Goal: Information Seeking & Learning: Learn about a topic

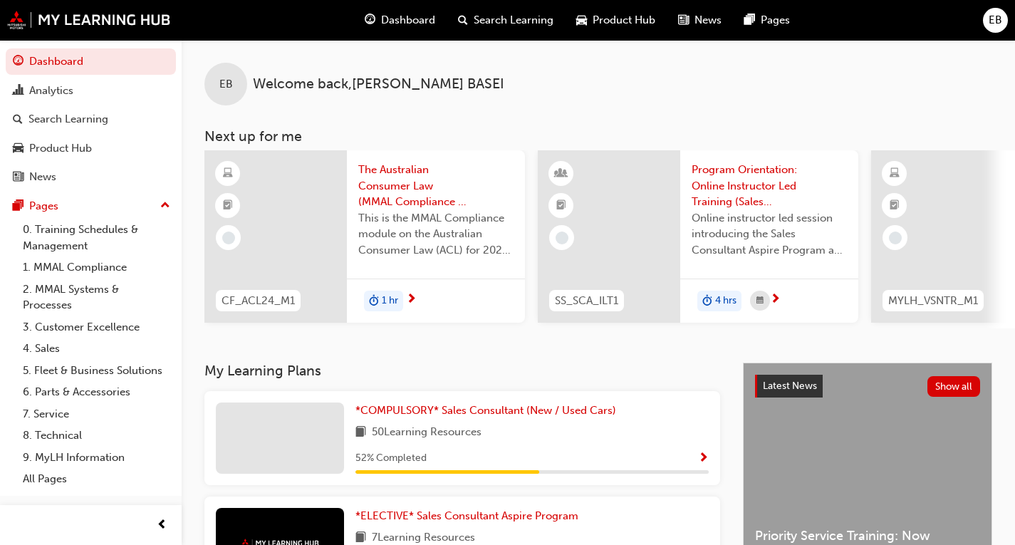
click at [704, 464] on span "Show Progress" at bounding box center [703, 458] width 11 height 13
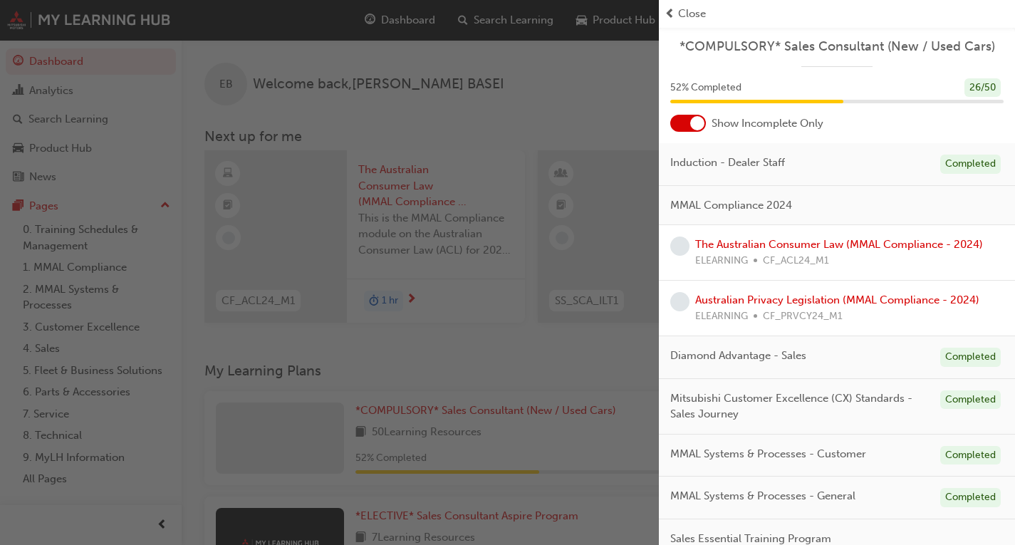
click at [694, 6] on span "Close" at bounding box center [692, 14] width 28 height 16
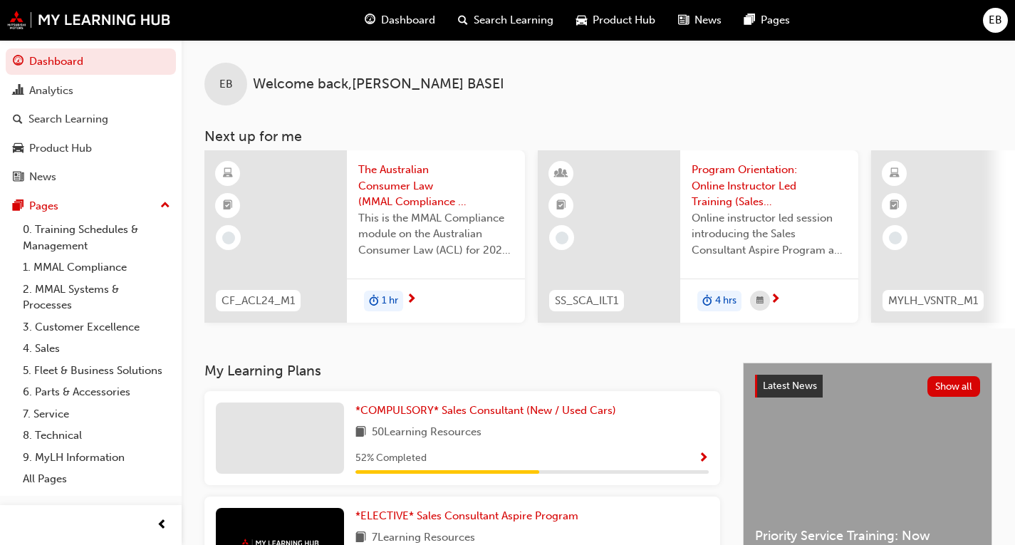
click at [854, 228] on div "Program Orientation: Online Instructor Led Training (Sales Consultant Aspire Pr…" at bounding box center [769, 214] width 178 height 128
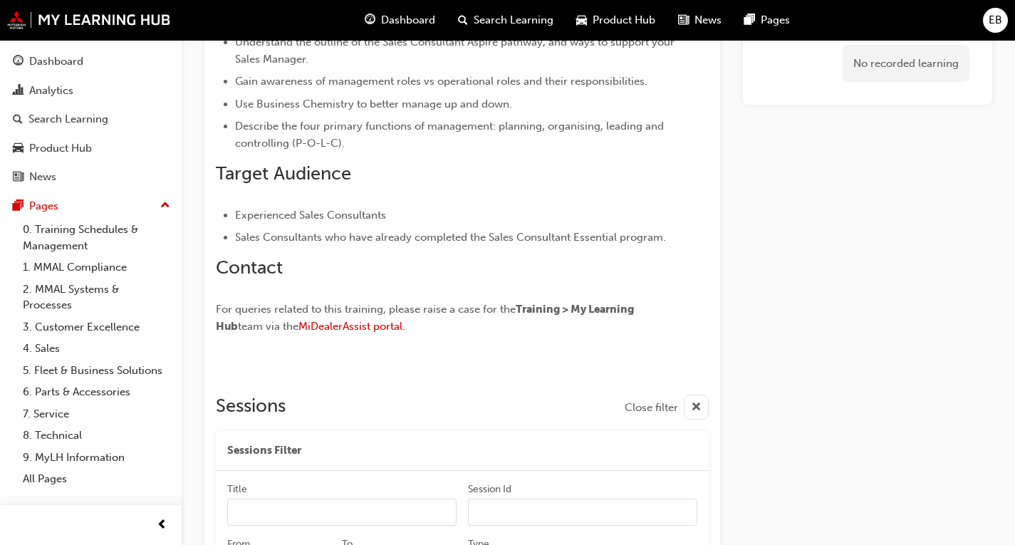
scroll to position [836, 0]
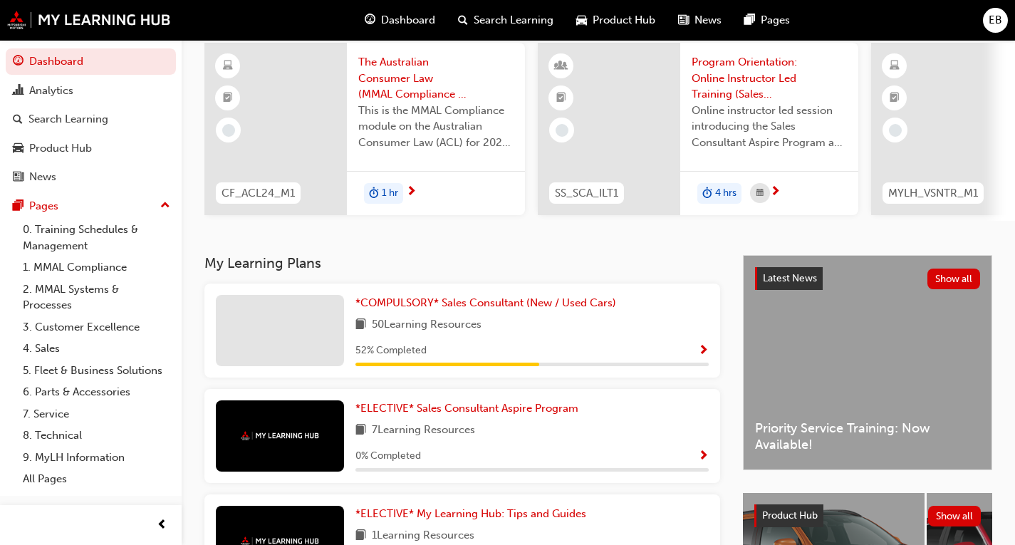
scroll to position [142, 0]
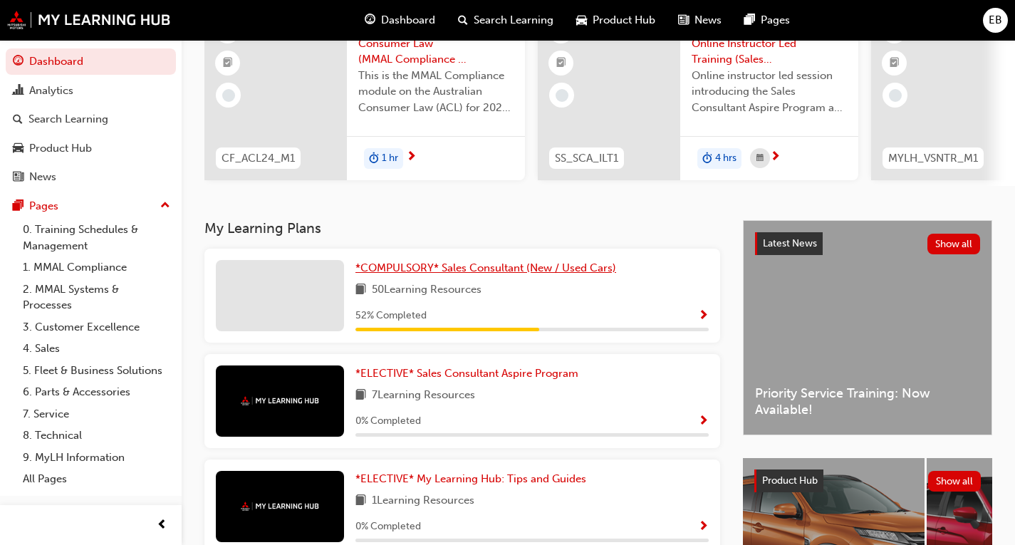
click at [486, 271] on span "*COMPULSORY* Sales Consultant (New / Used Cars)" at bounding box center [485, 267] width 261 height 13
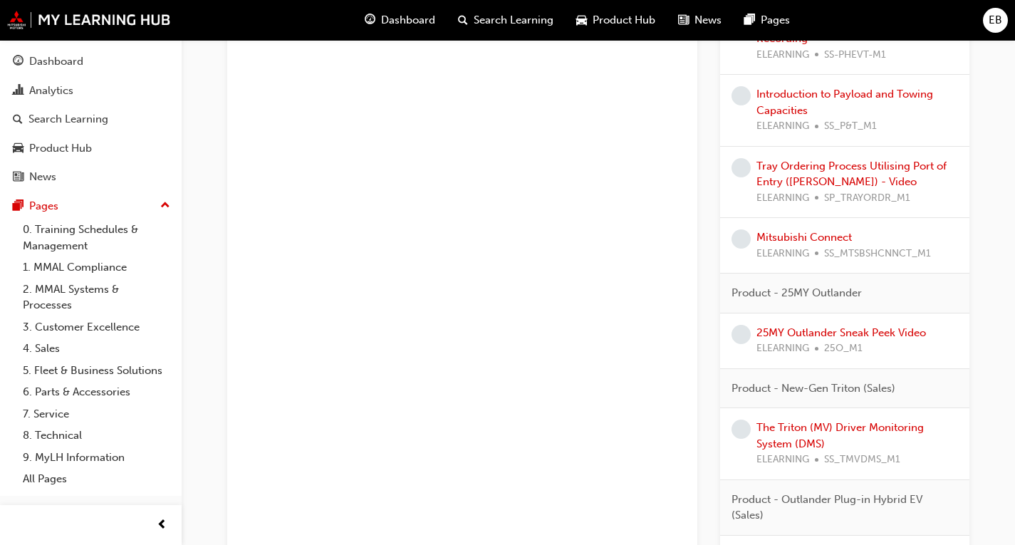
scroll to position [1515, 0]
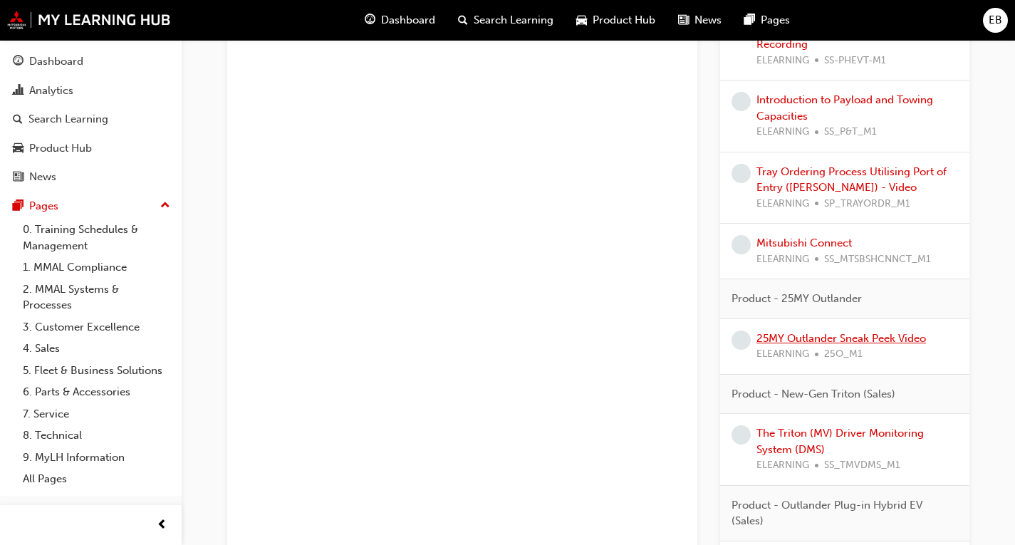
click at [823, 338] on link "25MY Outlander Sneak Peek Video" at bounding box center [840, 338] width 169 height 13
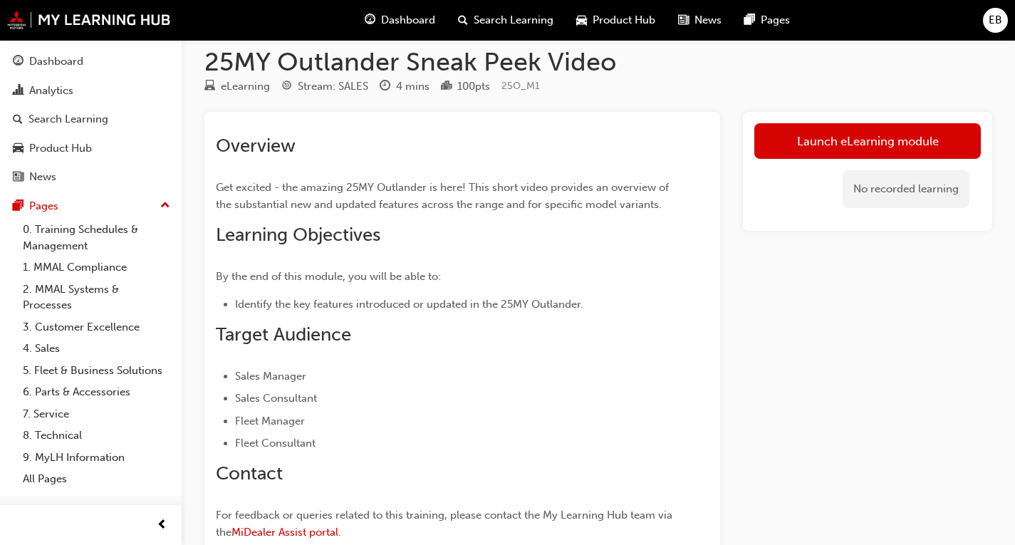
scroll to position [11, 0]
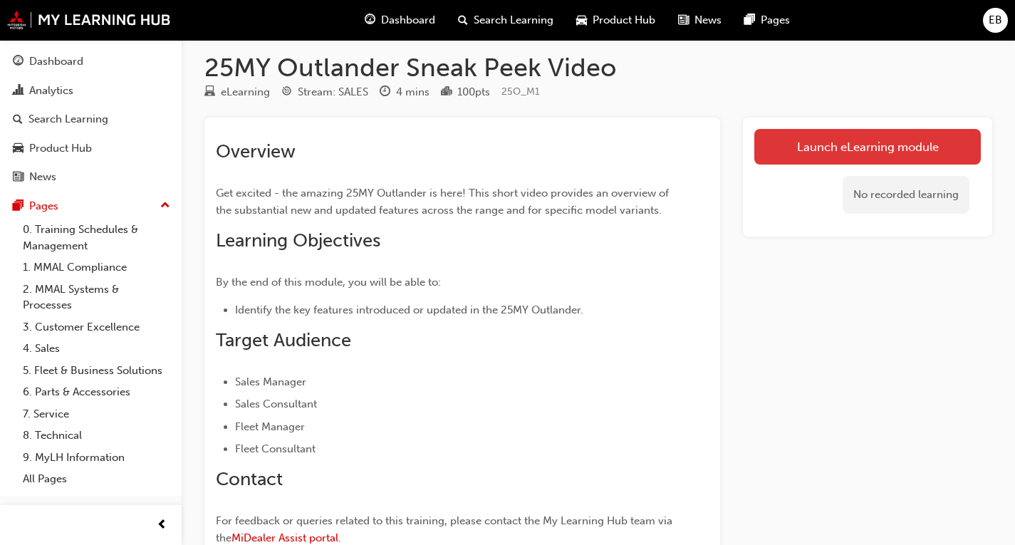
click at [889, 142] on link "Launch eLearning module" at bounding box center [867, 147] width 226 height 36
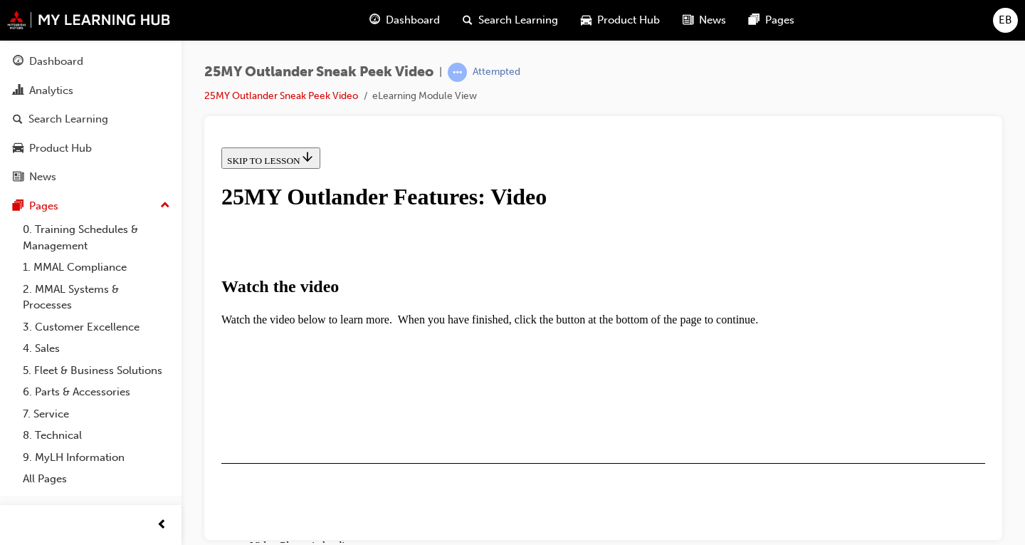
scroll to position [214, 0]
click at [796, 85] on div "25MY Outlander Sneak Peek Video | Attempted 25MY Outlander Sneak Peek Video eLe…" at bounding box center [603, 89] width 798 height 53
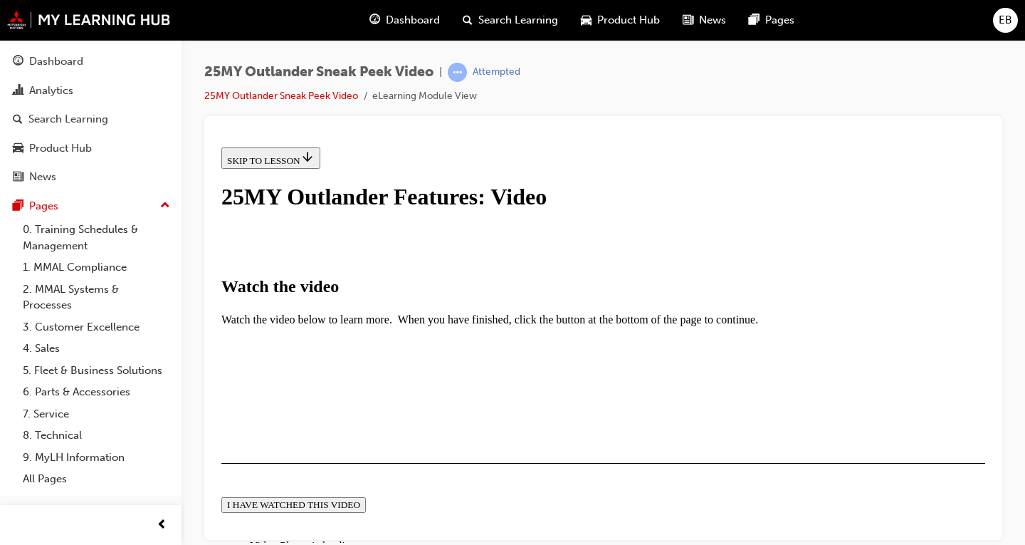
scroll to position [427, 0]
click at [366, 496] on button "I HAVE WATCHED THIS VIDEO" at bounding box center [293, 504] width 145 height 16
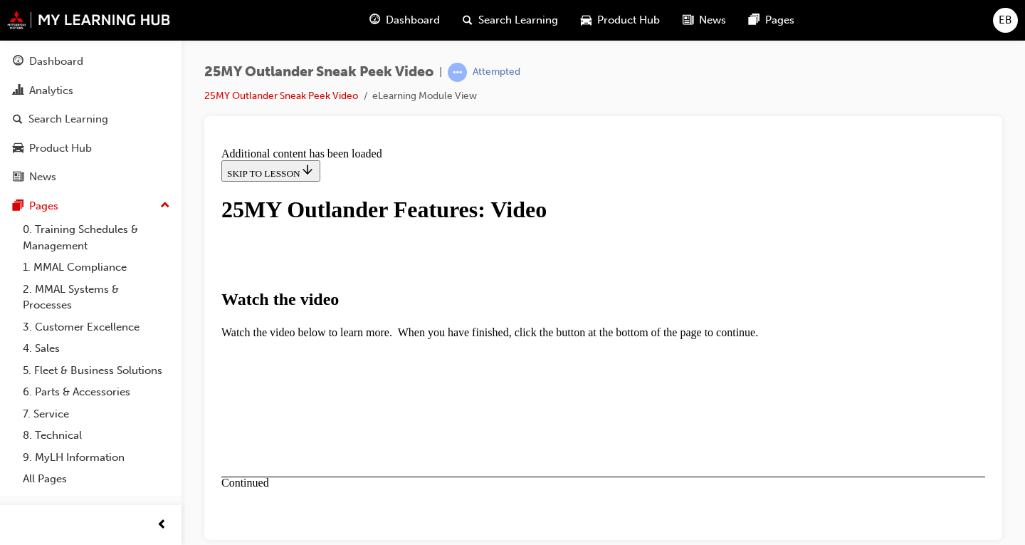
scroll to position [545, 0]
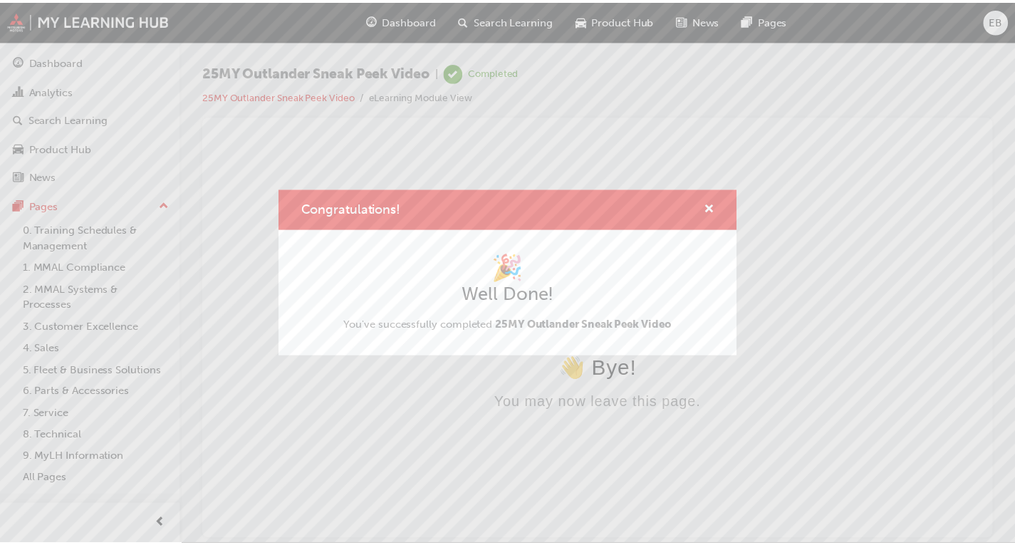
scroll to position [0, 0]
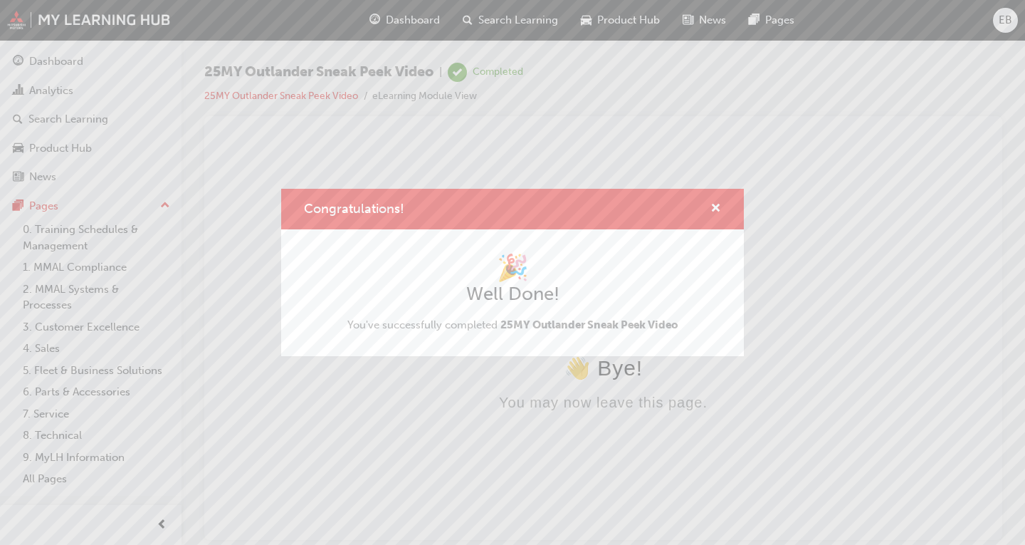
click at [596, 434] on div "Congratulations! 🎉 Well Done! You've successfully completed 25MY Outlander Snea…" at bounding box center [512, 272] width 1025 height 545
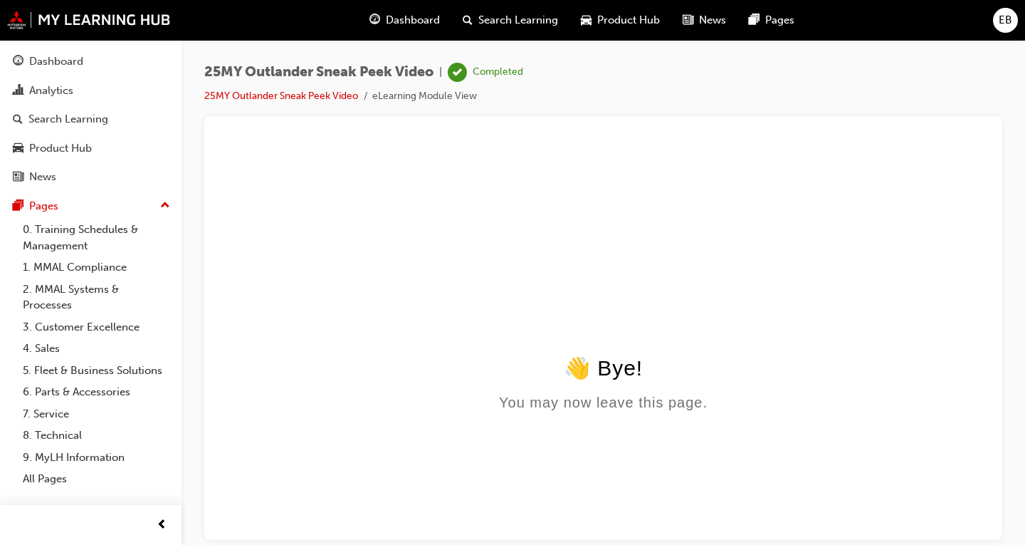
click at [664, 416] on html "👋 Bye! You may now leave this page." at bounding box center [603, 278] width 775 height 275
click at [501, 75] on div "Completed" at bounding box center [498, 73] width 51 height 14
click at [90, 21] on img at bounding box center [89, 20] width 164 height 19
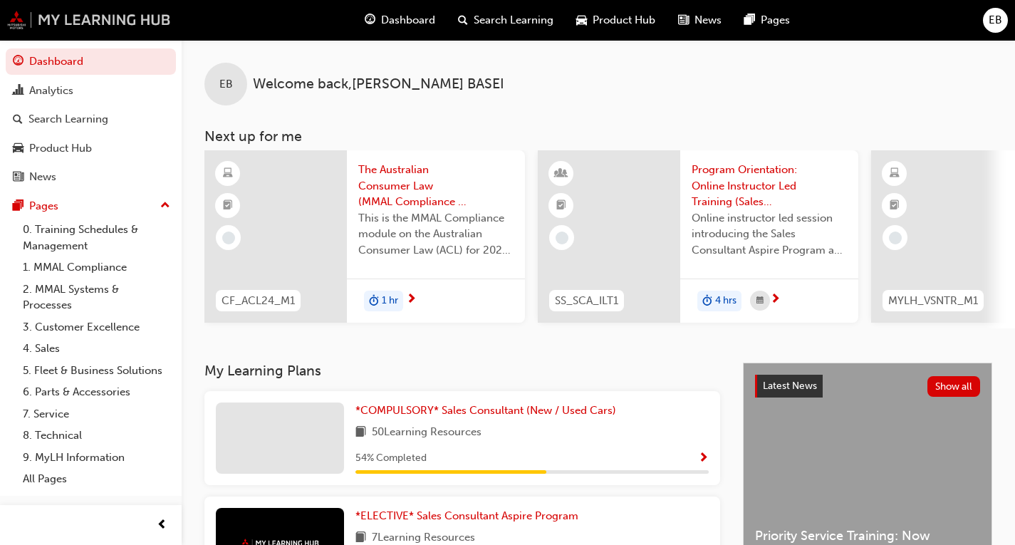
scroll to position [71, 0]
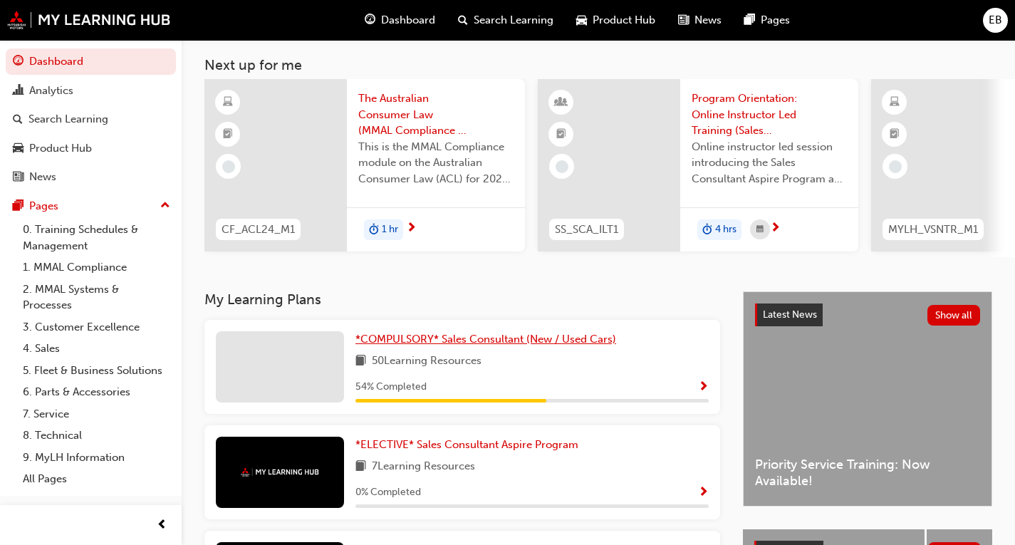
click at [494, 348] on link "*COMPULSORY* Sales Consultant (New / Used Cars)" at bounding box center [488, 339] width 266 height 16
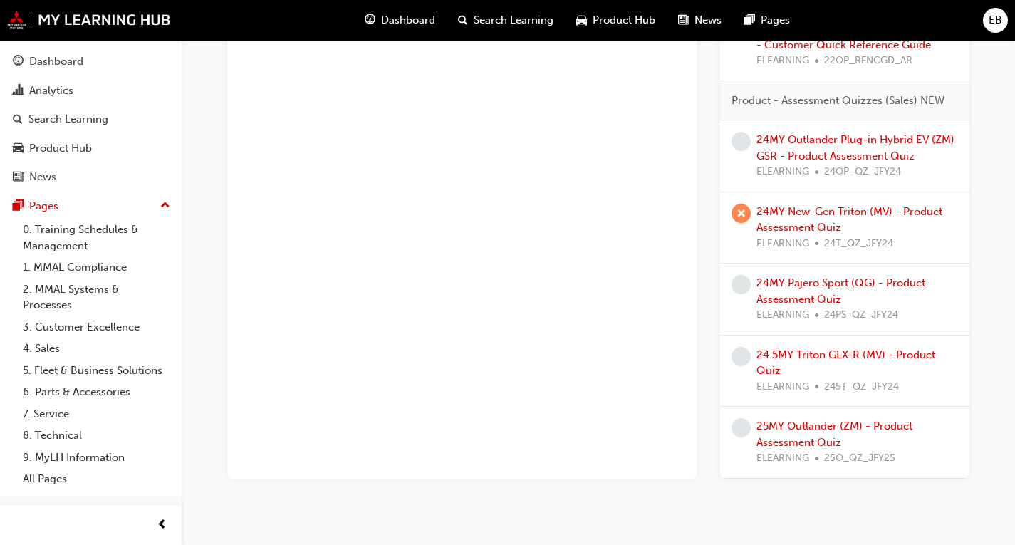
scroll to position [2103, 0]
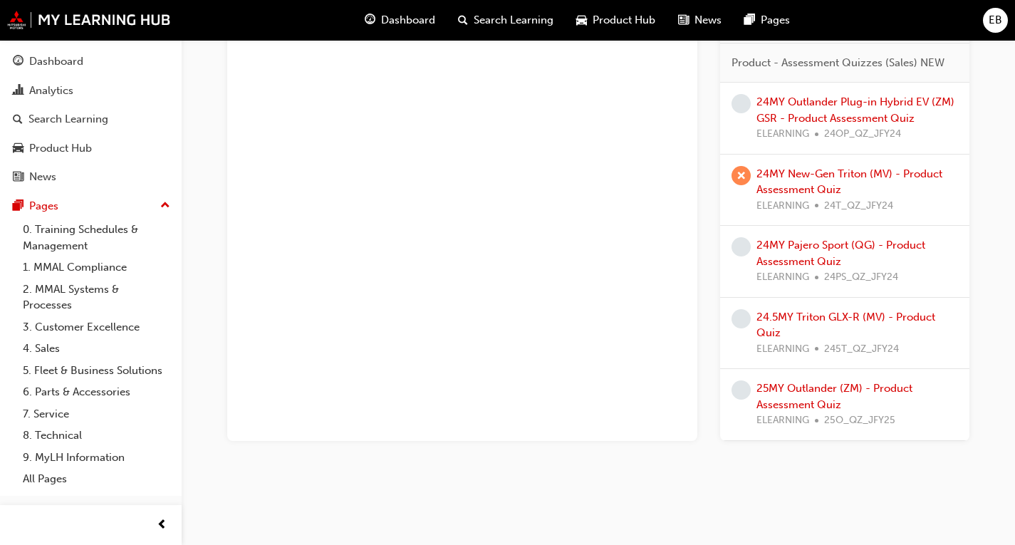
click at [736, 390] on span "learningRecordVerb_NONE-icon" at bounding box center [740, 389] width 19 height 19
click at [802, 402] on link "25MY Outlander (ZM) - Product Assessment Quiz" at bounding box center [834, 396] width 156 height 29
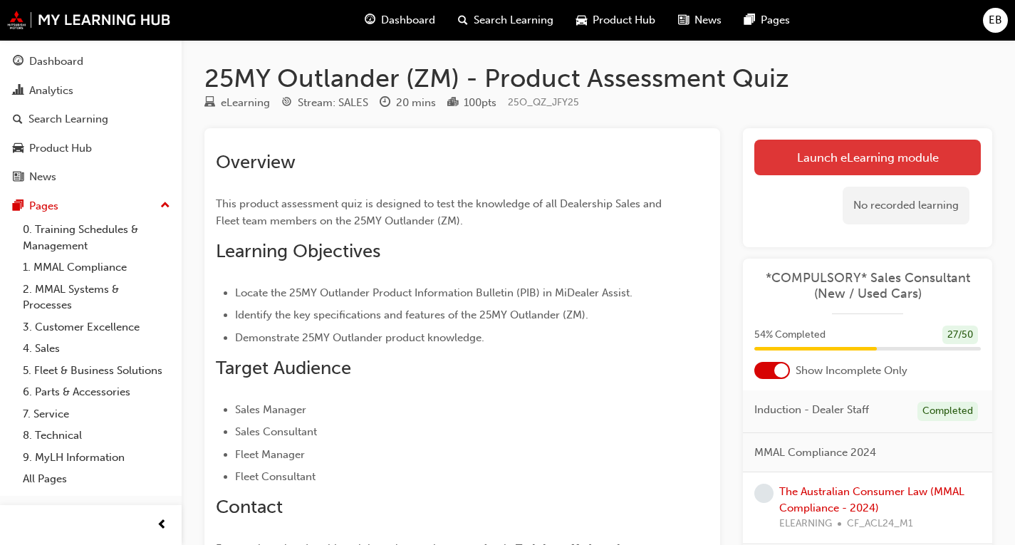
click at [834, 148] on link "Launch eLearning module" at bounding box center [867, 158] width 226 height 36
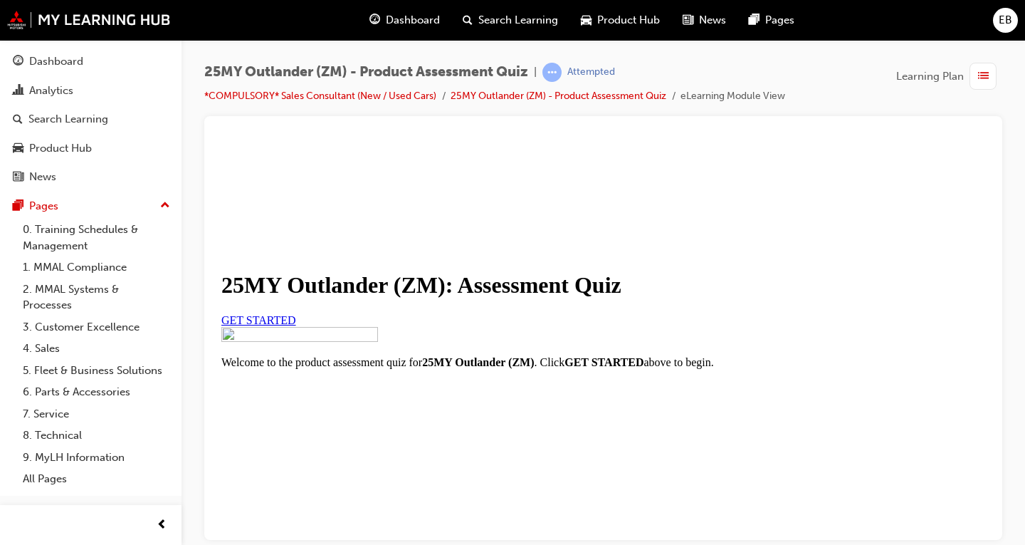
click at [296, 325] on link "GET STARTED" at bounding box center [258, 319] width 75 height 12
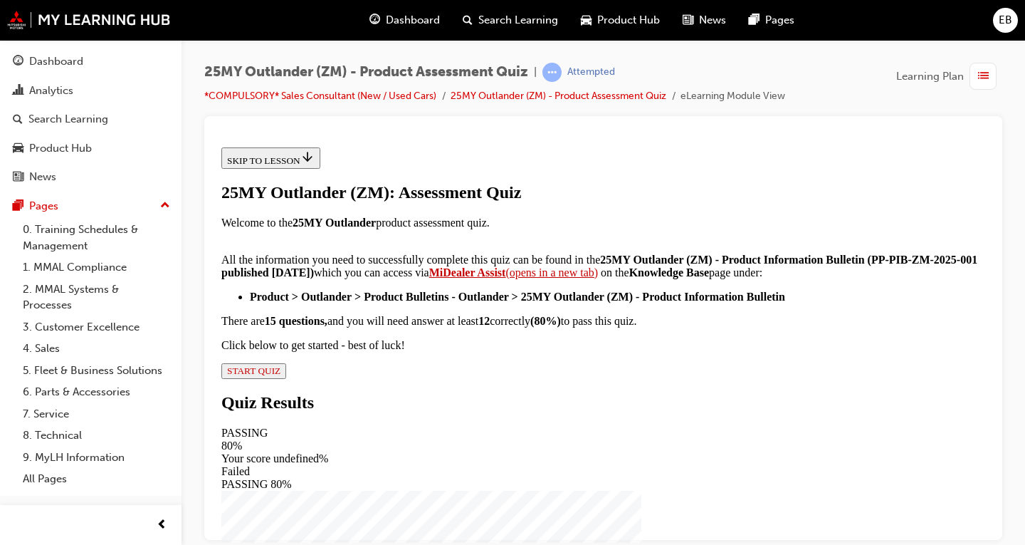
scroll to position [341, 0]
click at [286, 378] on button "START QUIZ" at bounding box center [253, 370] width 65 height 16
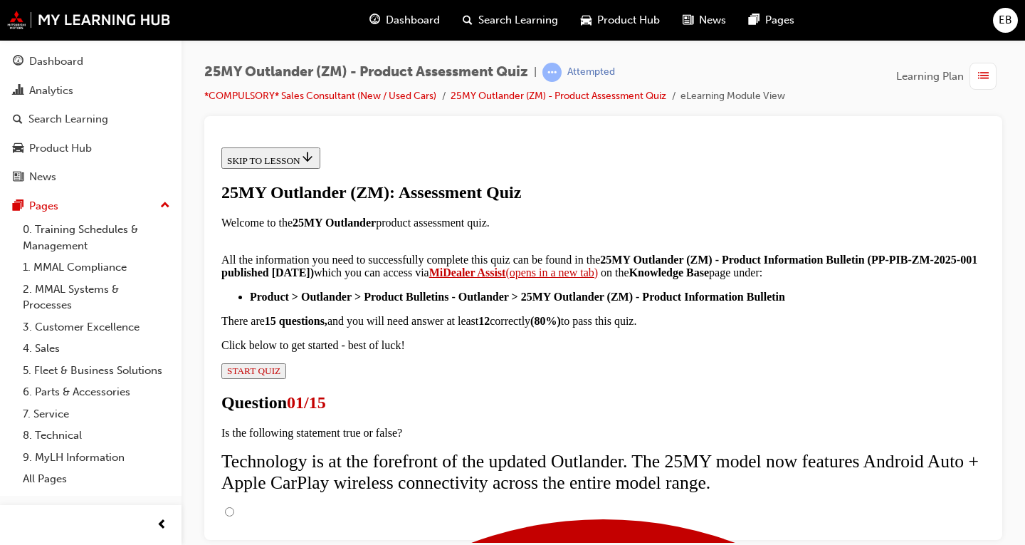
scroll to position [214, 0]
click at [234, 506] on input "True" at bounding box center [229, 510] width 9 height 9
radio input "true"
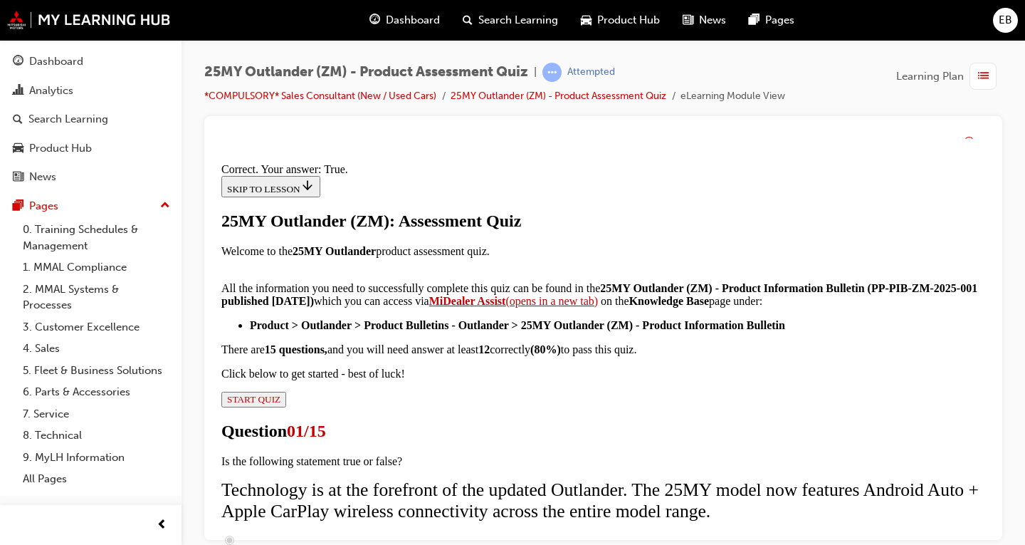
scroll to position [301, 0]
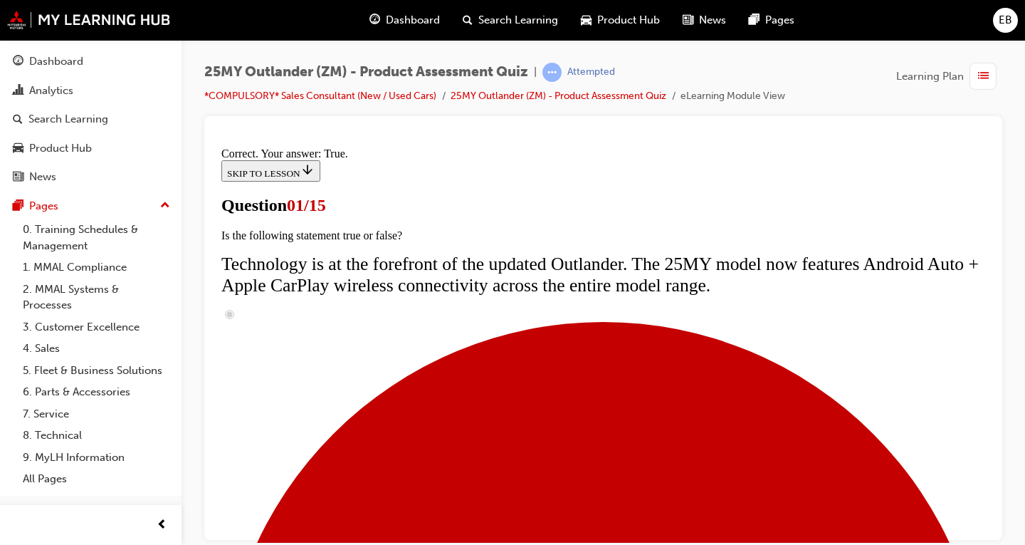
scroll to position [357, 0]
radio input "true"
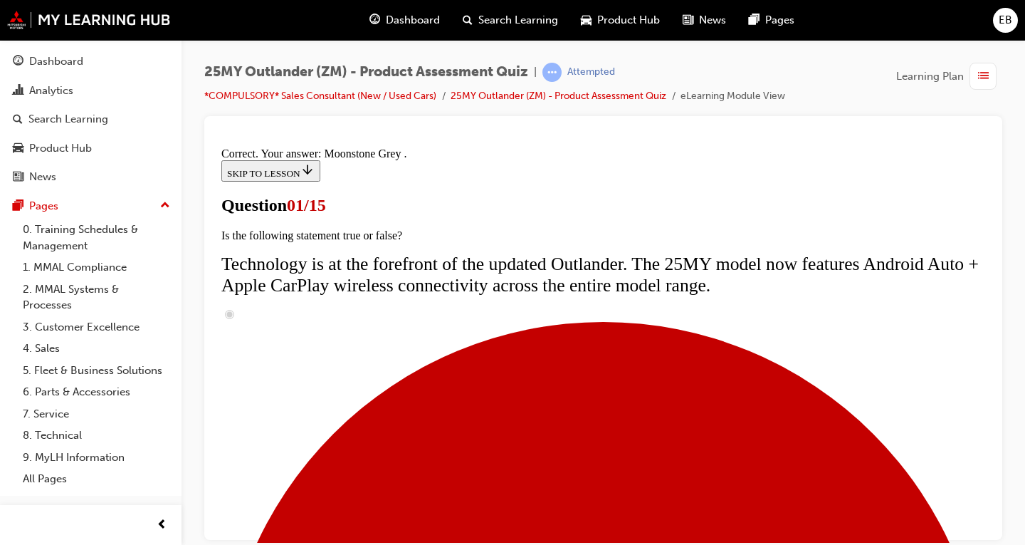
scroll to position [456, 0]
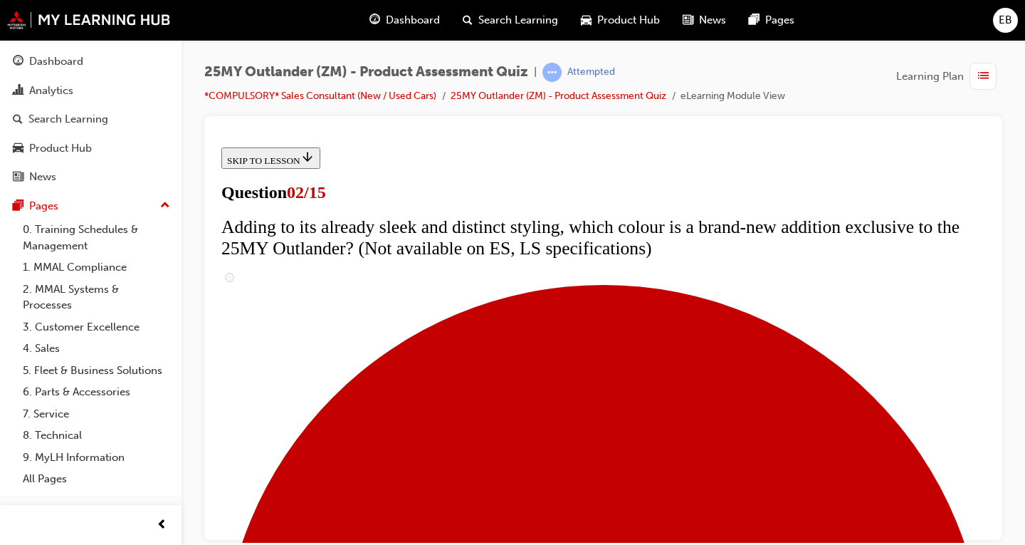
scroll to position [142, 0]
checkbox input "true"
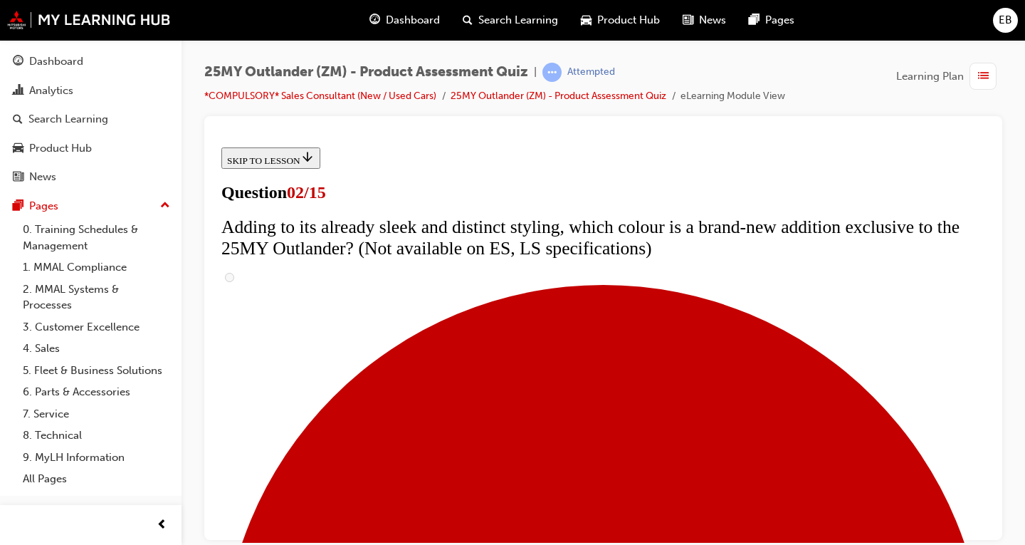
checkbox input "true"
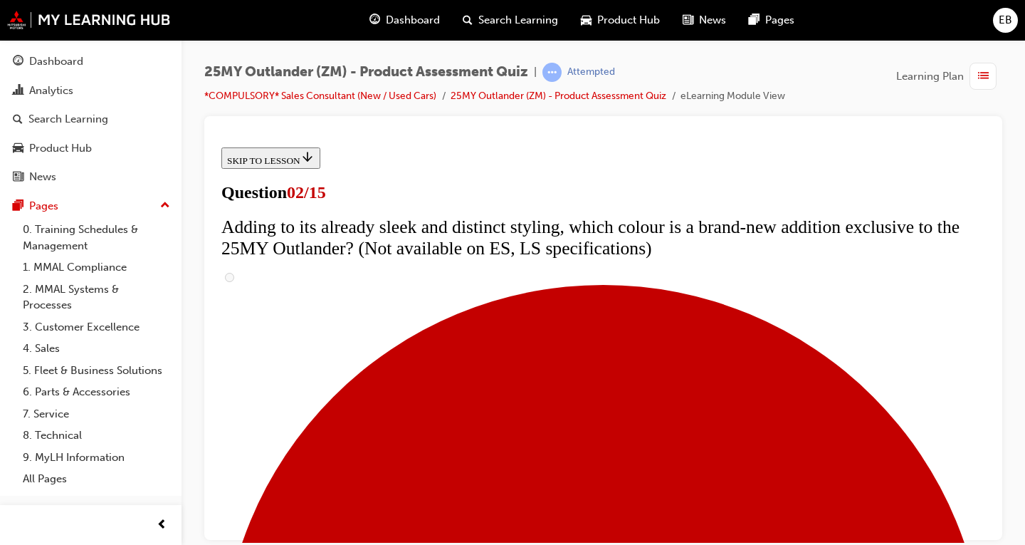
checkbox input "true"
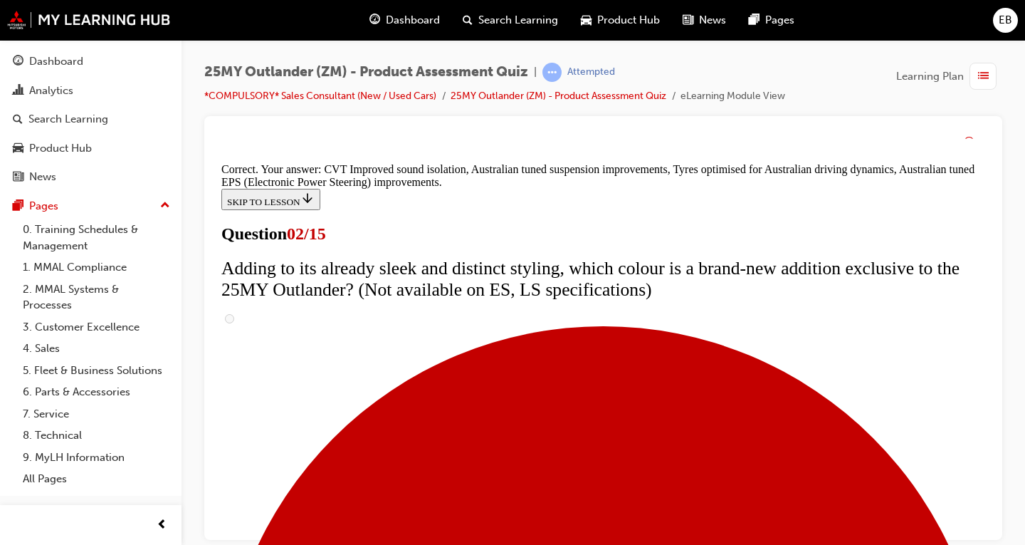
scroll to position [518, 0]
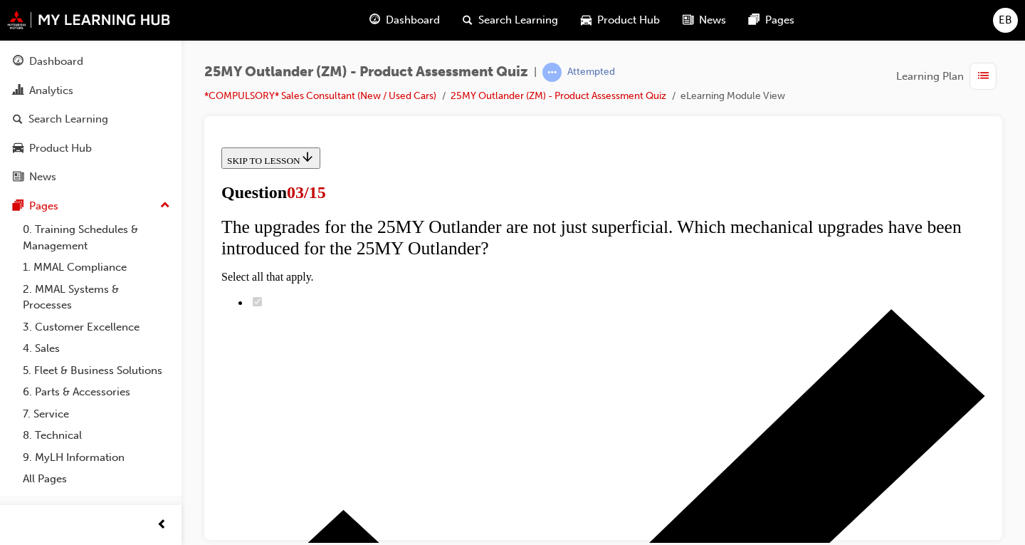
scroll to position [142, 0]
radio input "true"
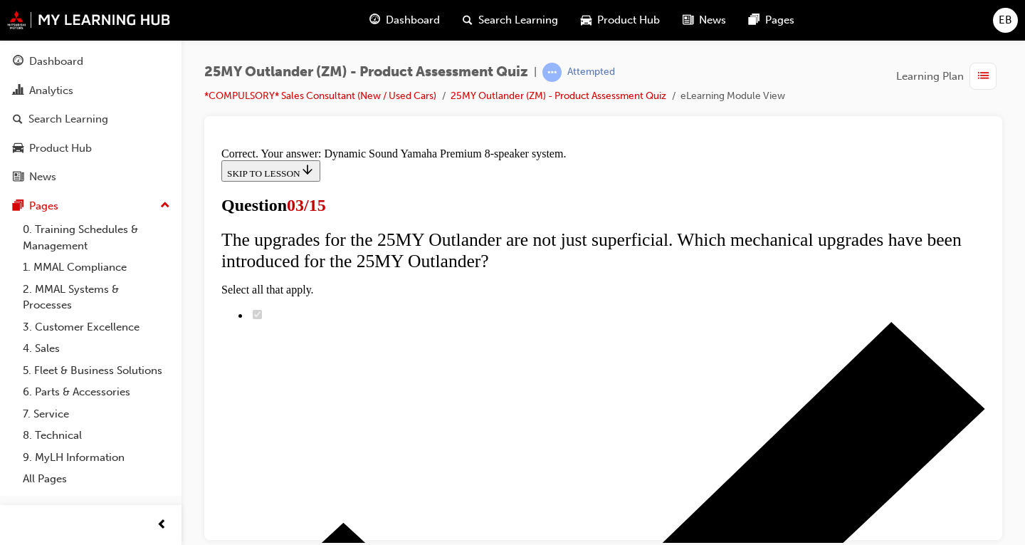
scroll to position [342, 0]
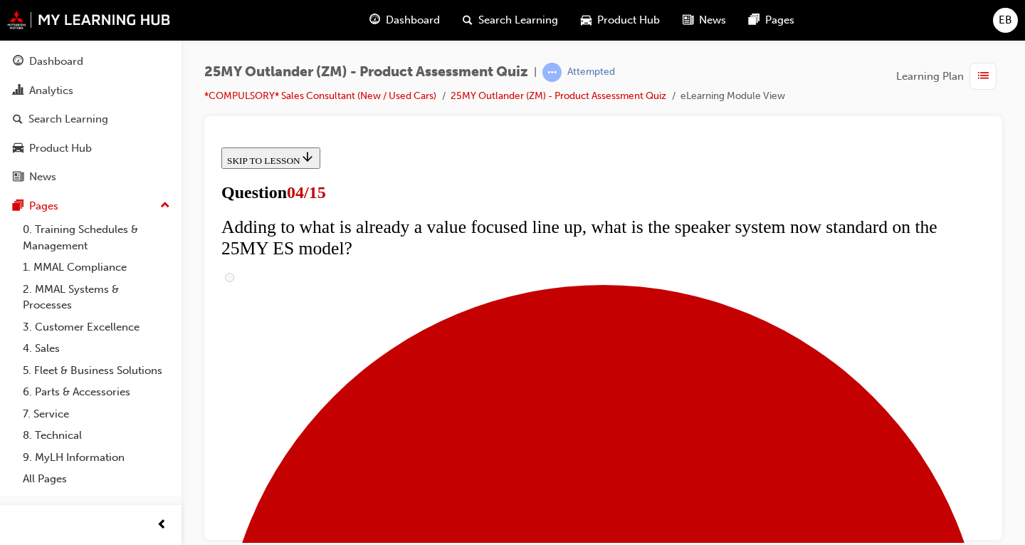
scroll to position [142, 0]
checkbox input "true"
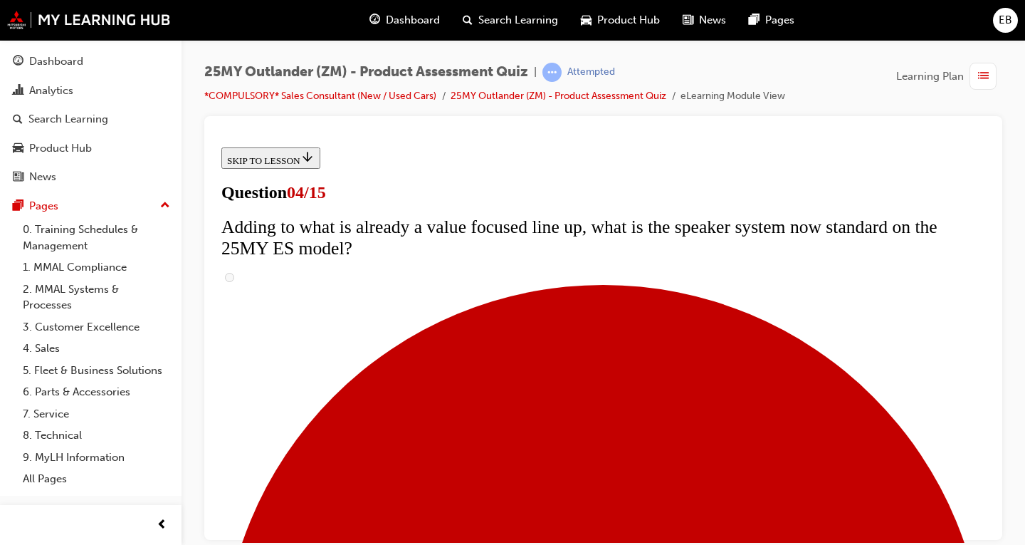
checkbox input "true"
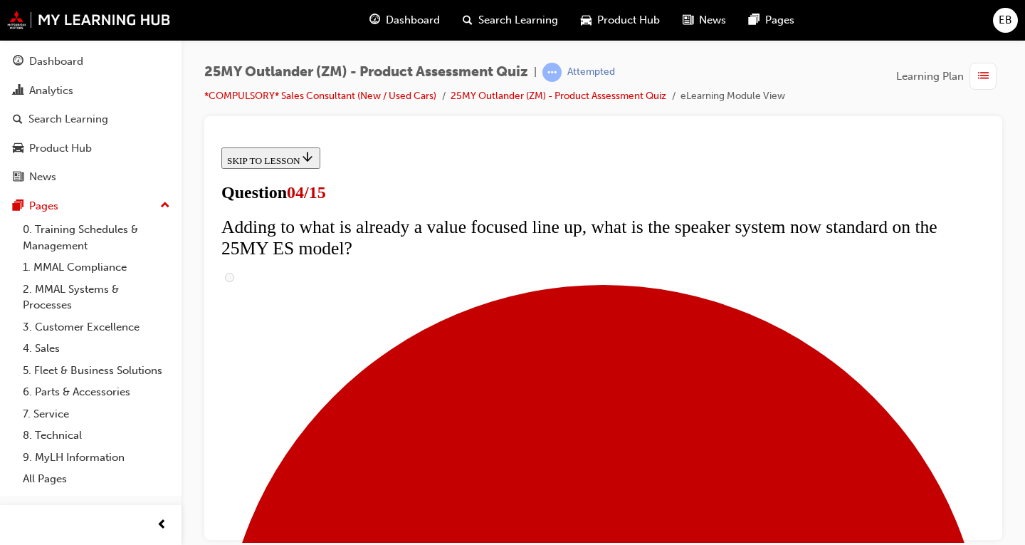
checkbox input "true"
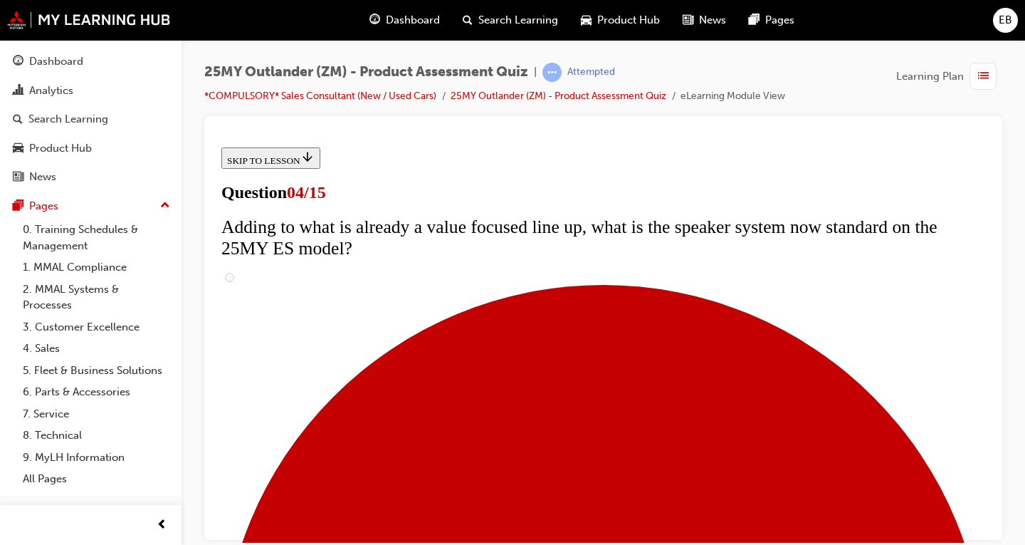
checkbox input "true"
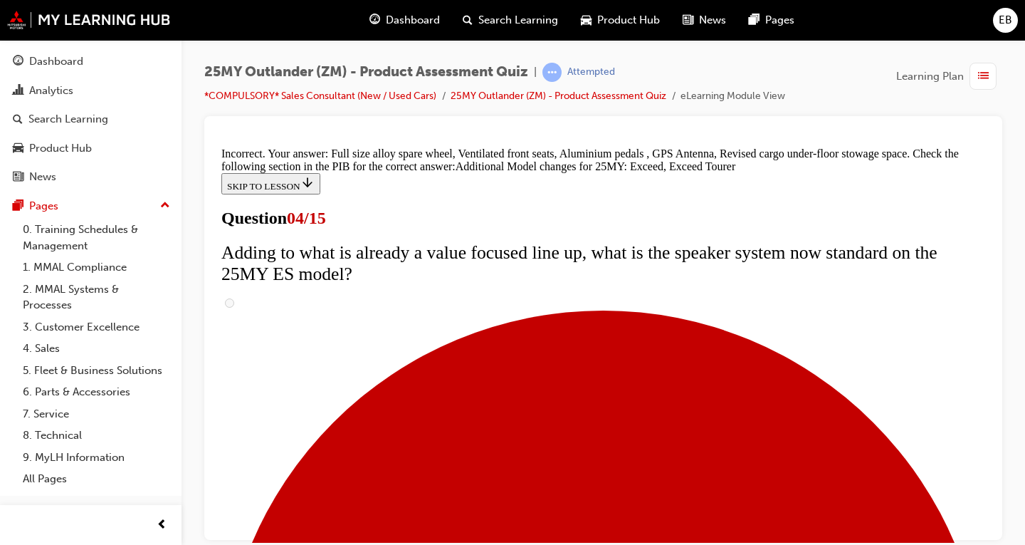
scroll to position [673, 0]
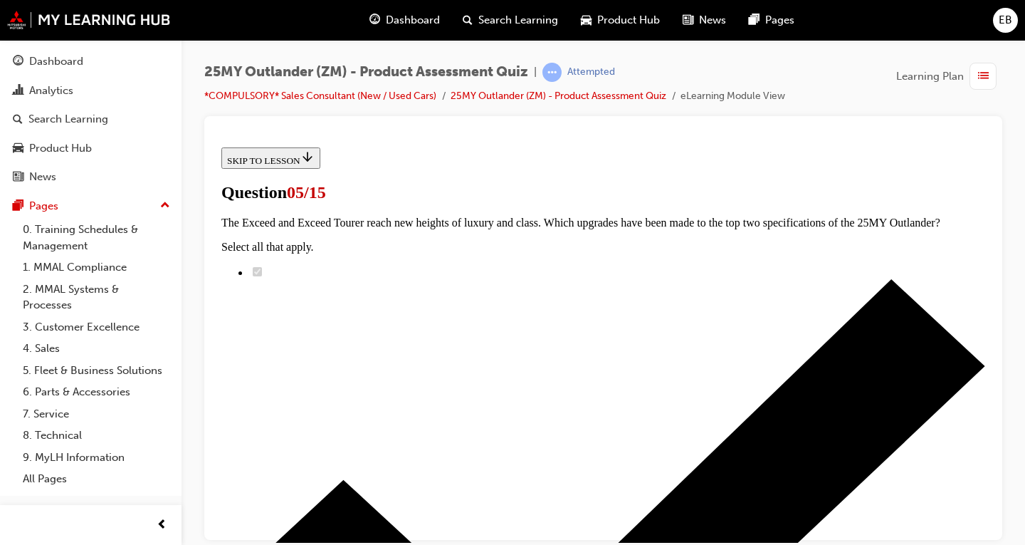
scroll to position [285, 0]
radio input "true"
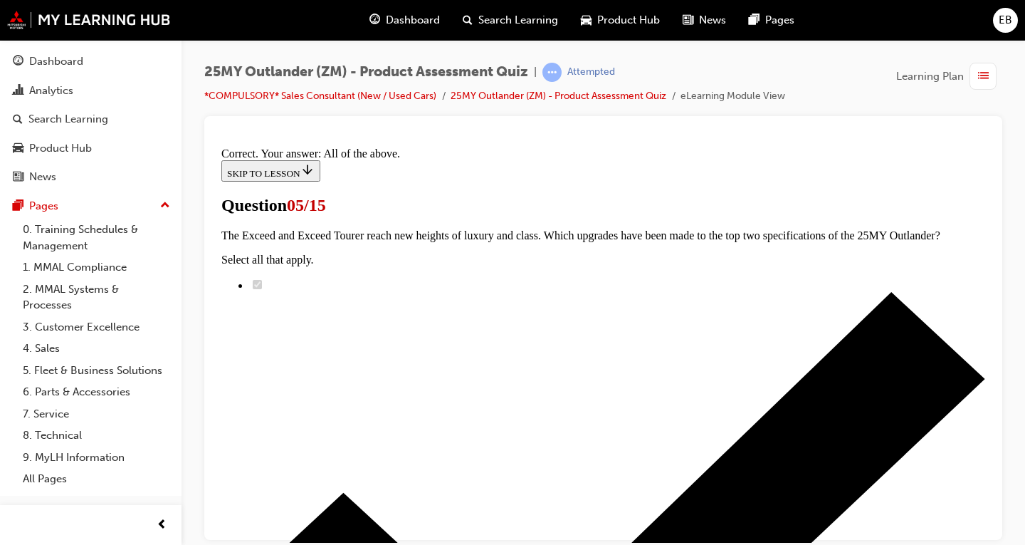
scroll to position [456, 0]
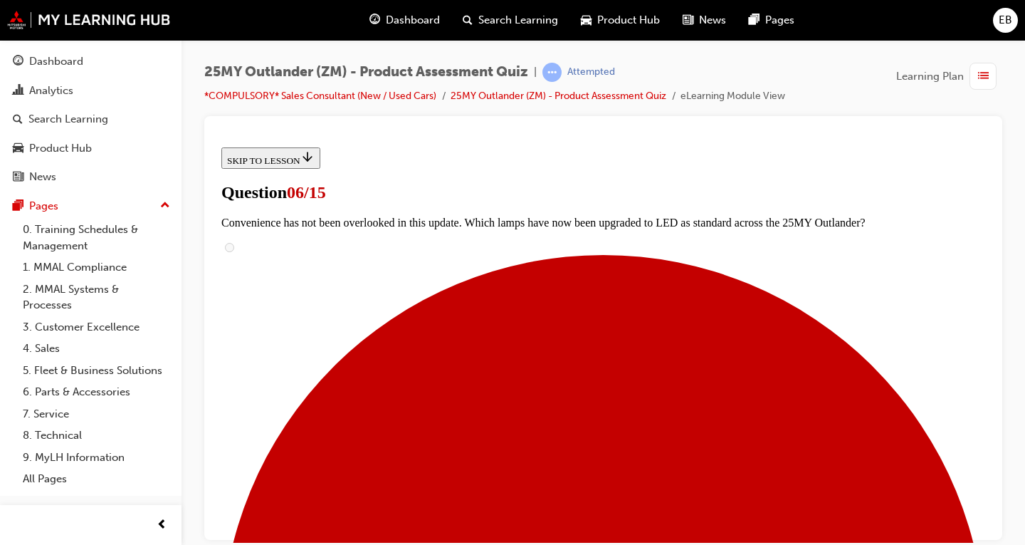
scroll to position [285, 0]
radio input "true"
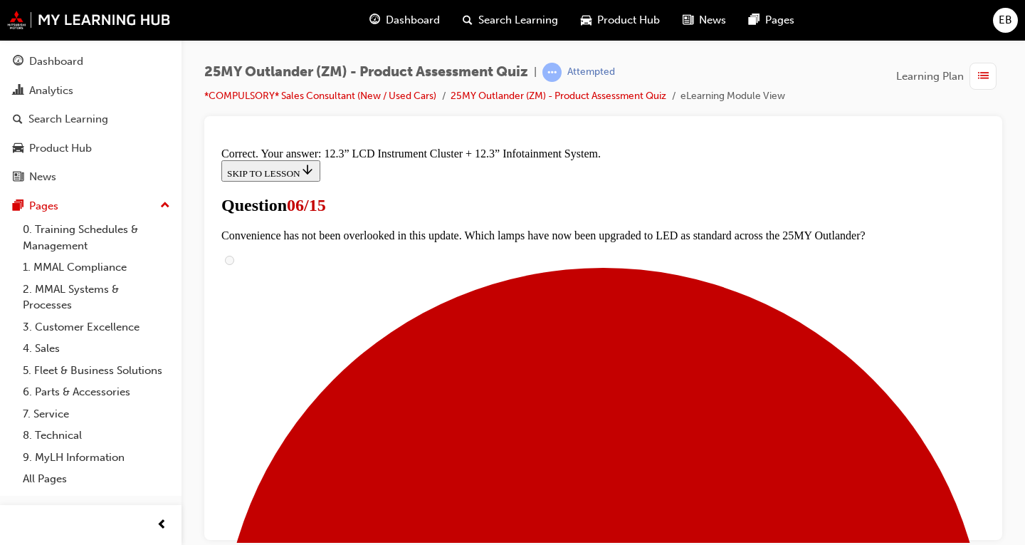
scroll to position [590, 0]
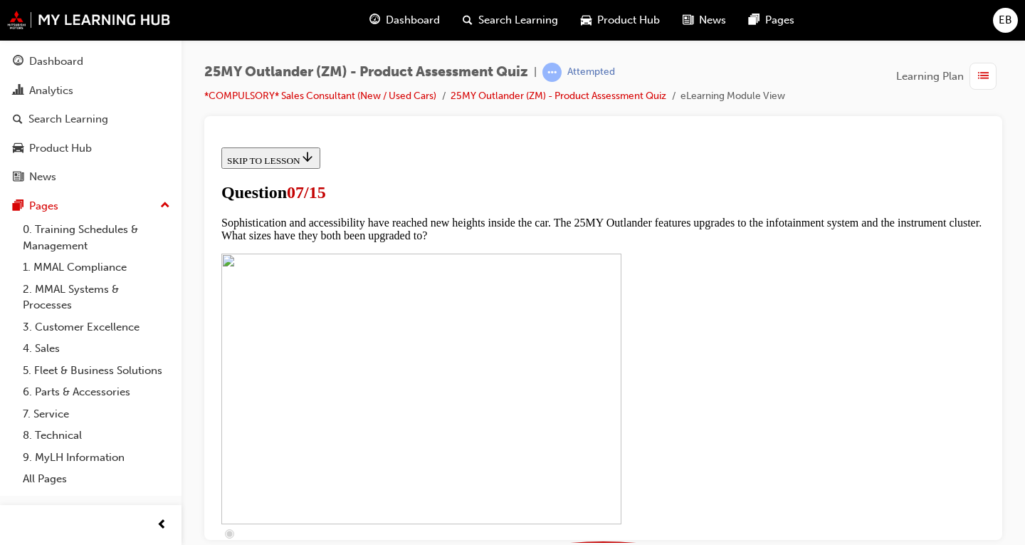
scroll to position [427, 0]
checkbox input "true"
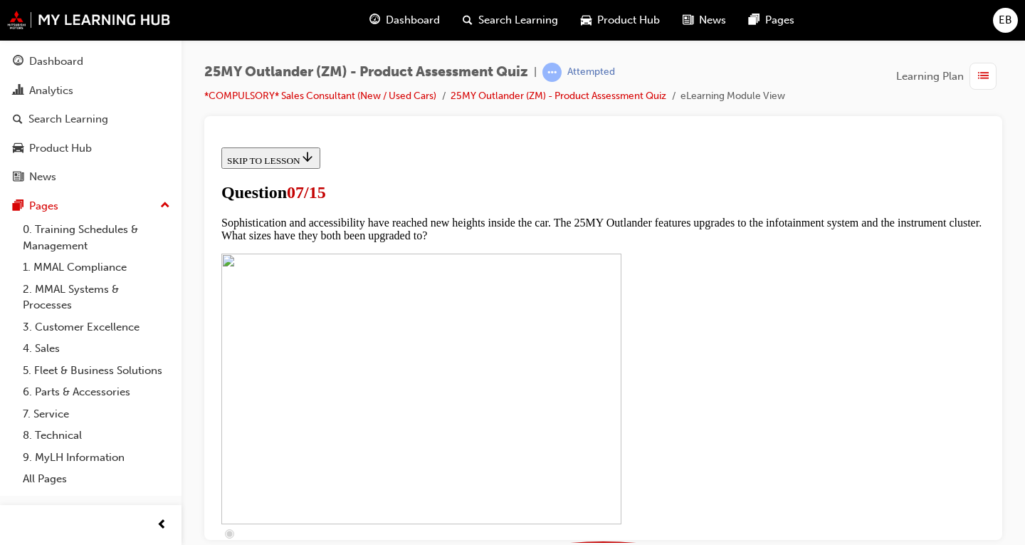
checkbox input "true"
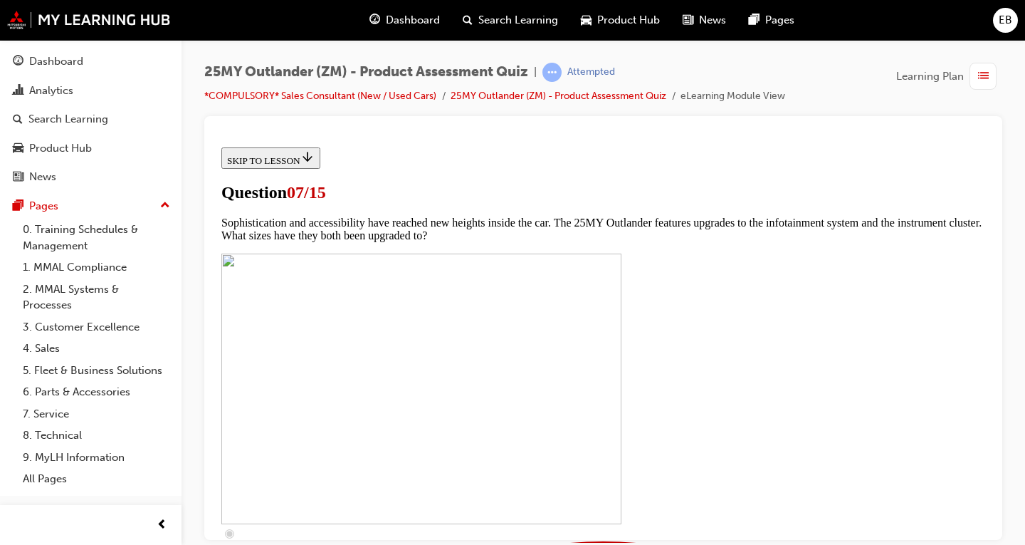
scroll to position [570, 0]
checkbox input "true"
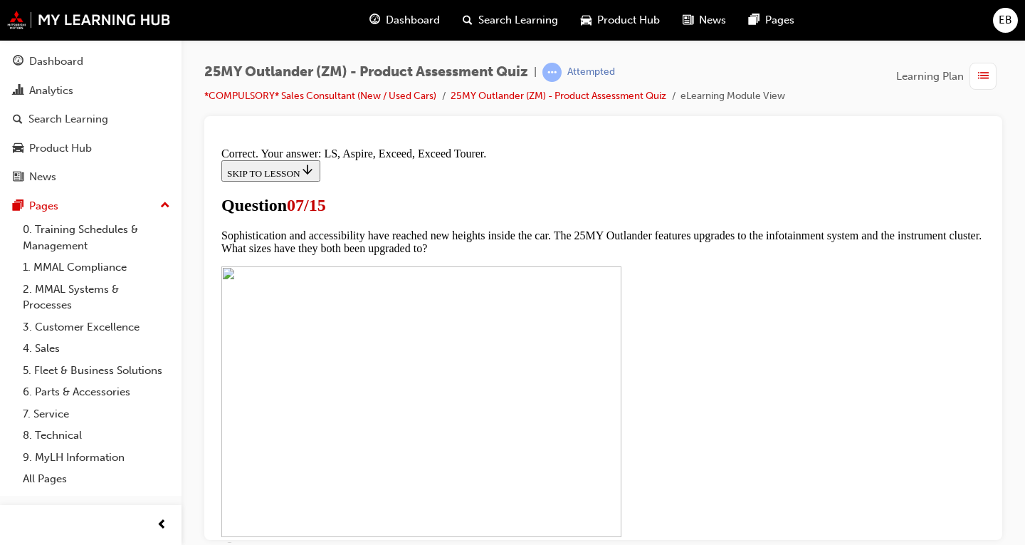
scroll to position [736, 0]
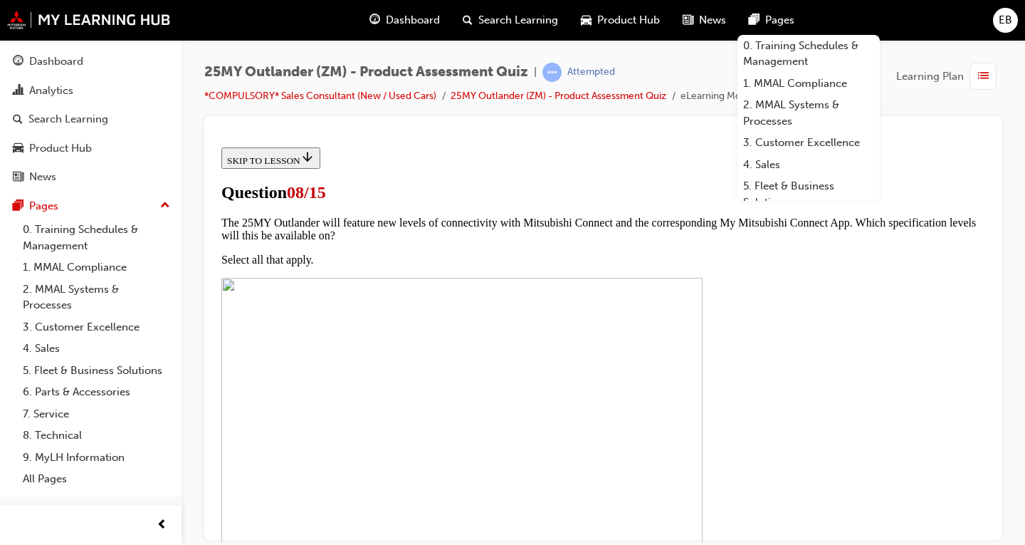
scroll to position [250, 0]
radio input "true"
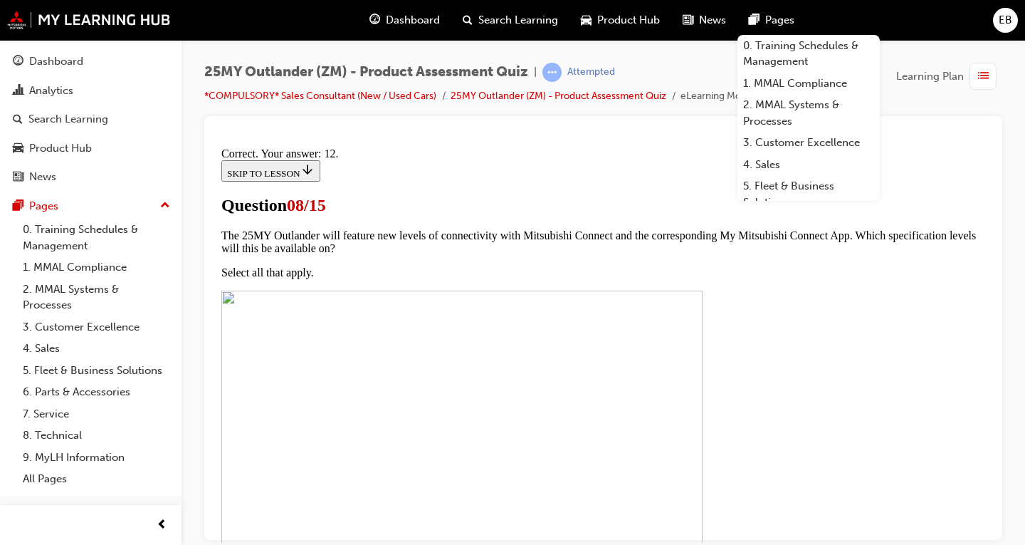
scroll to position [366, 0]
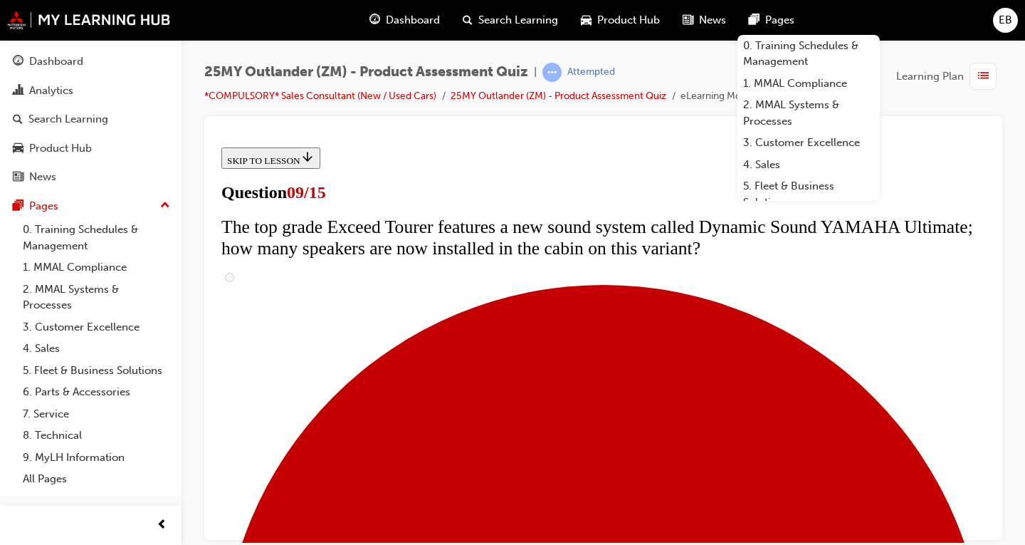
scroll to position [641, 0]
radio input "true"
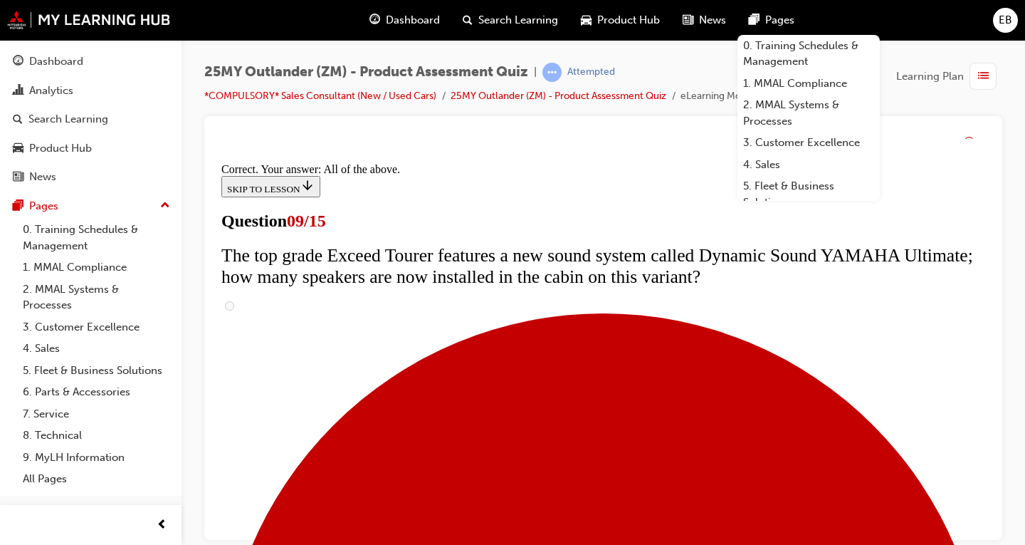
scroll to position [875, 0]
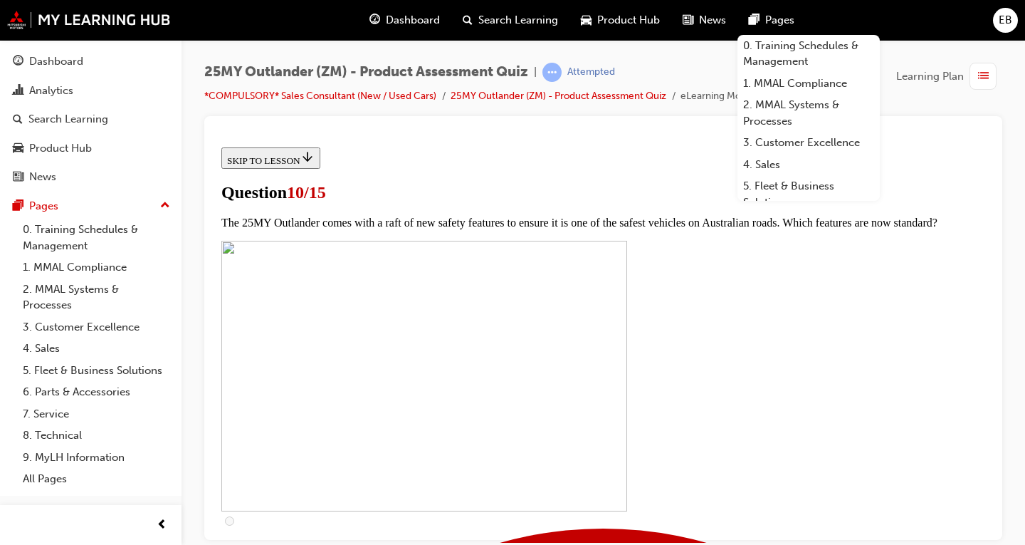
scroll to position [285, 0]
checkbox input "true"
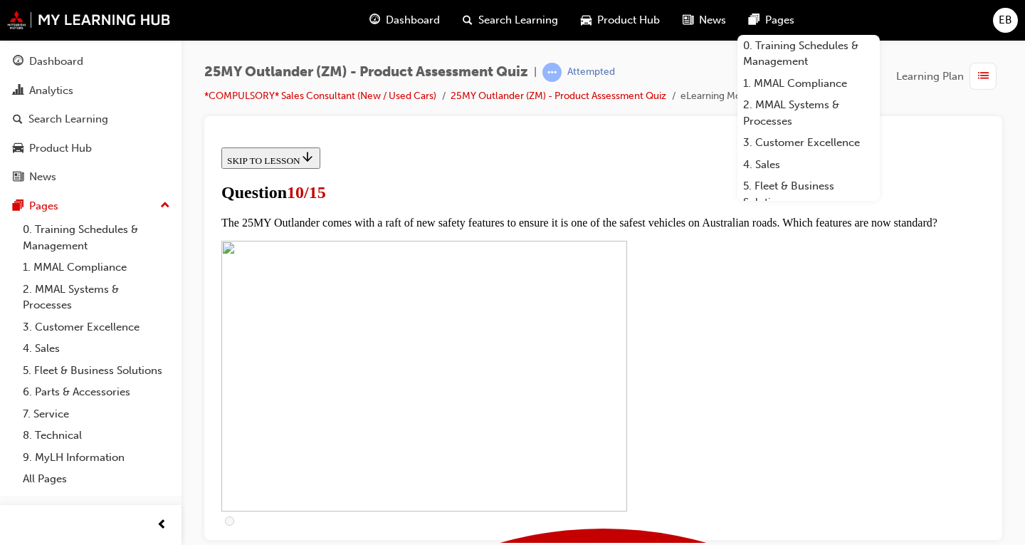
checkbox input "true"
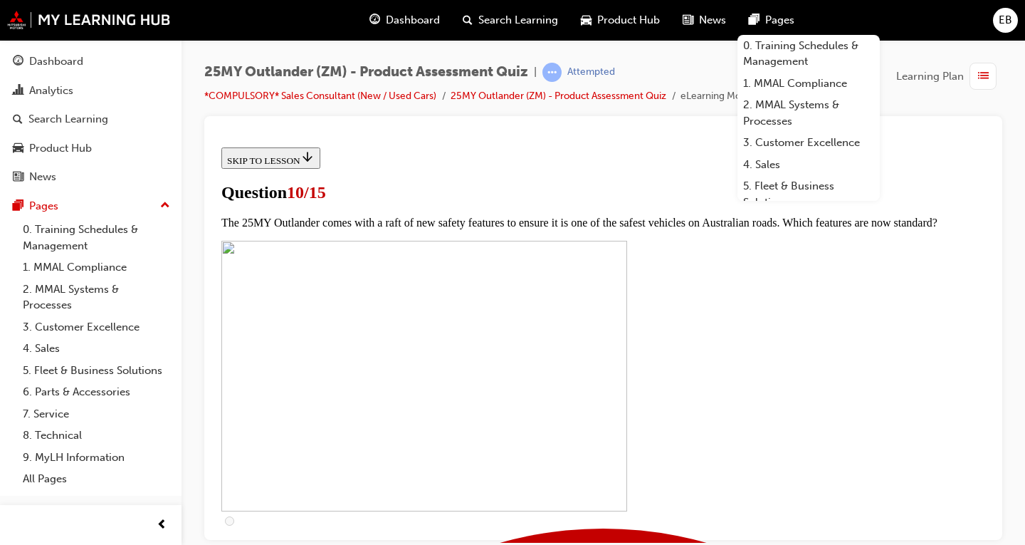
checkbox input "true"
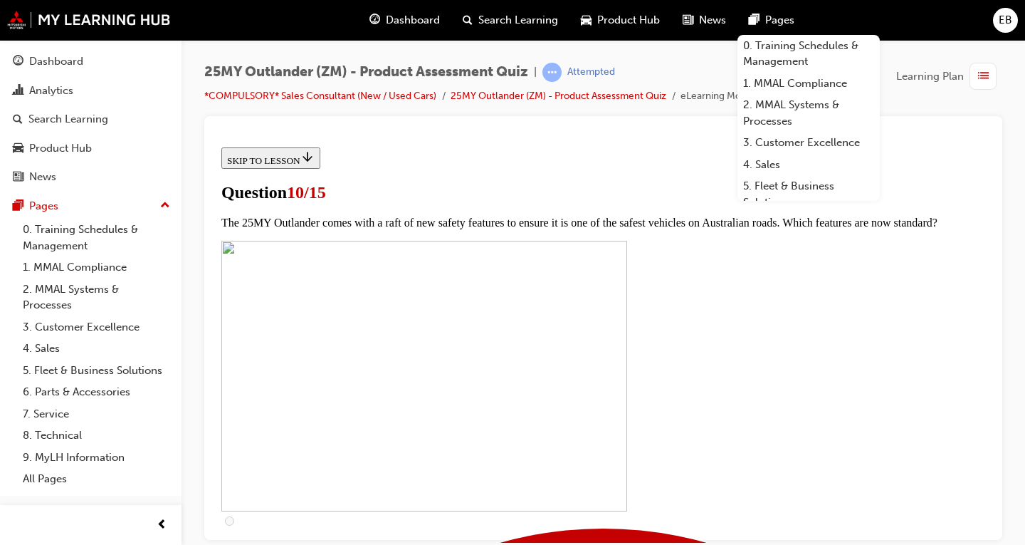
checkbox input "true"
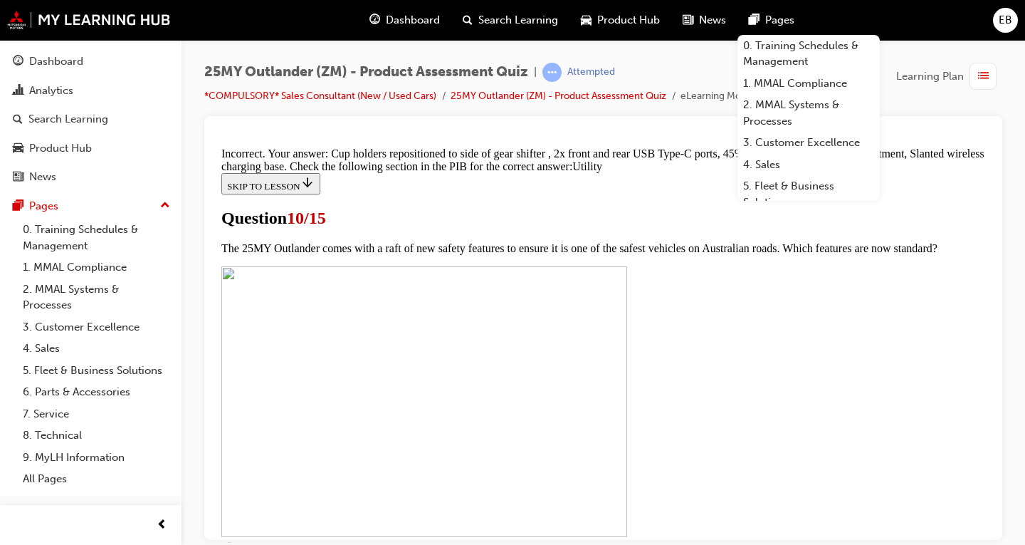
scroll to position [820, 0]
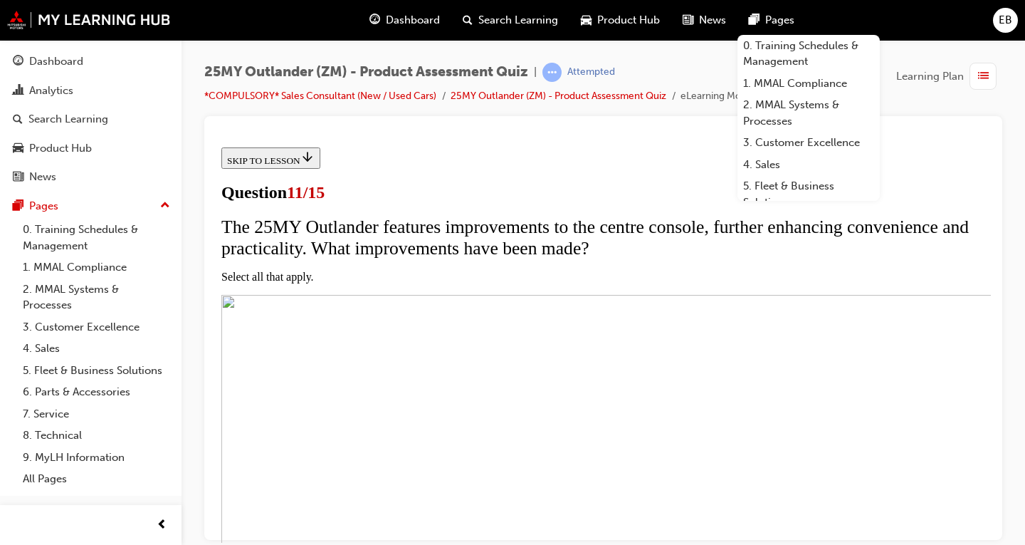
scroll to position [142, 0]
checkbox input "true"
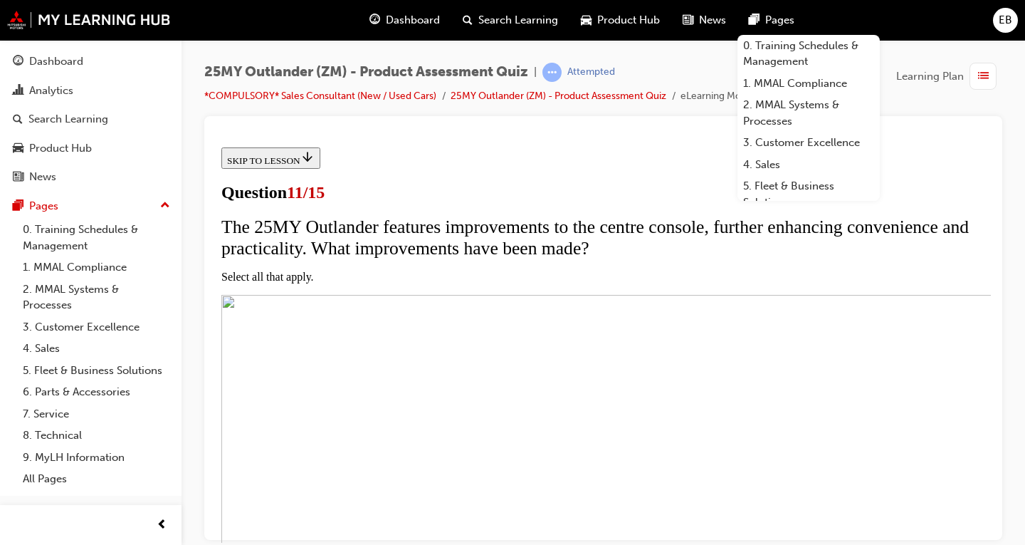
checkbox input "true"
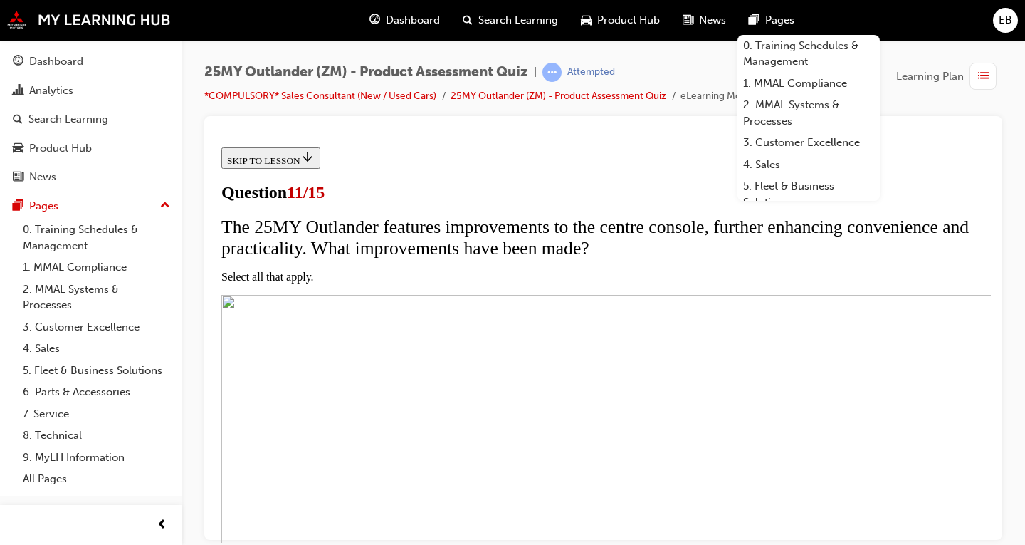
checkbox input "true"
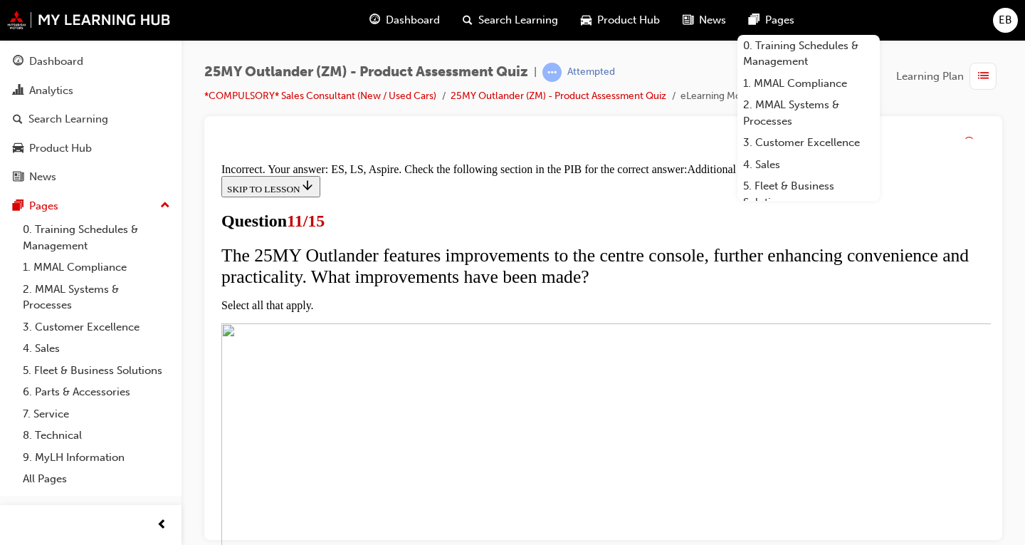
scroll to position [535, 0]
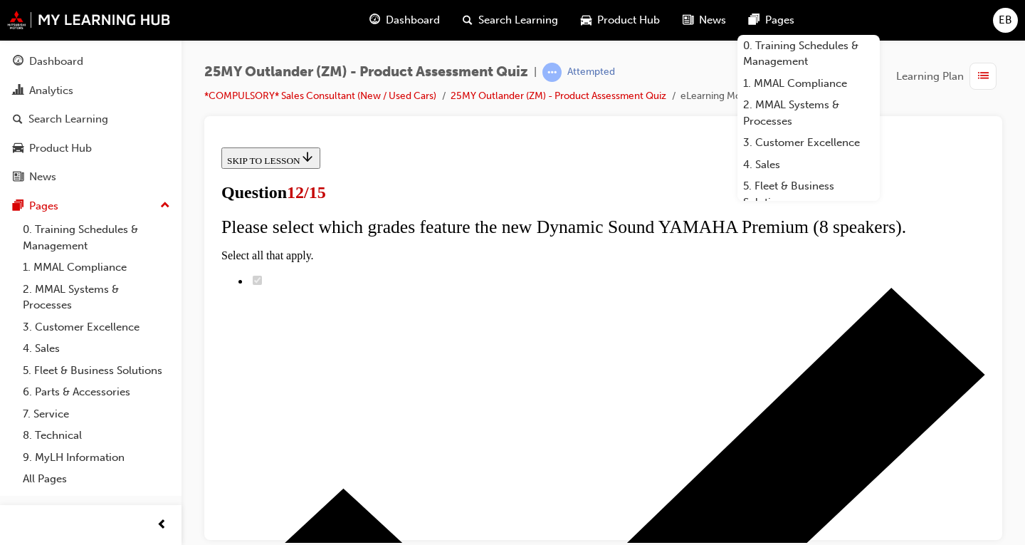
scroll to position [89, 0]
radio input "true"
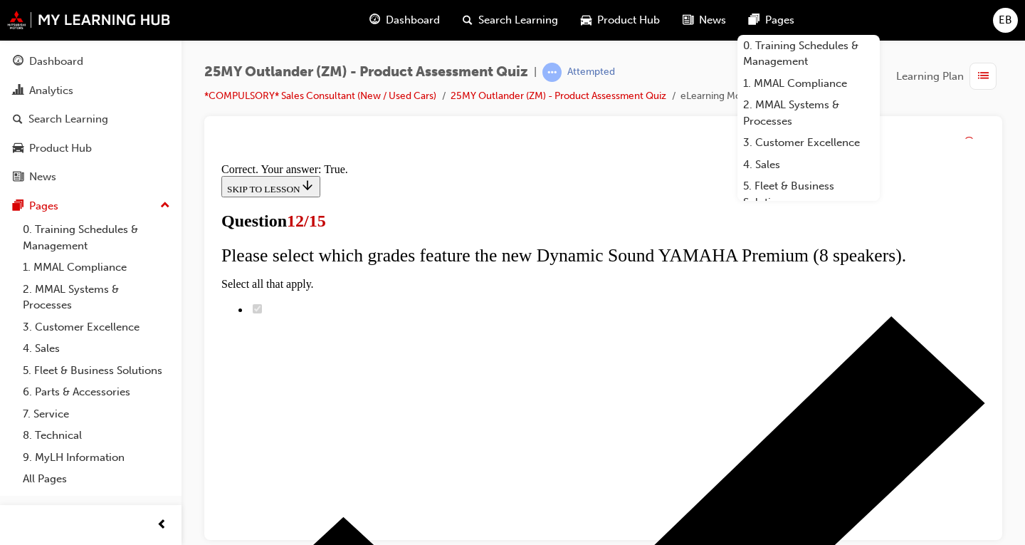
scroll to position [276, 0]
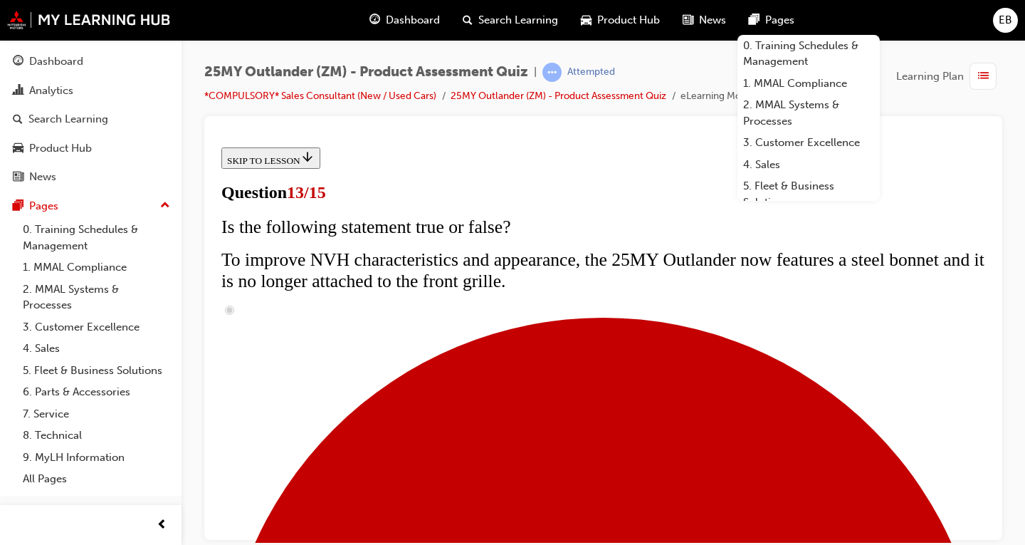
scroll to position [214, 0]
radio input "true"
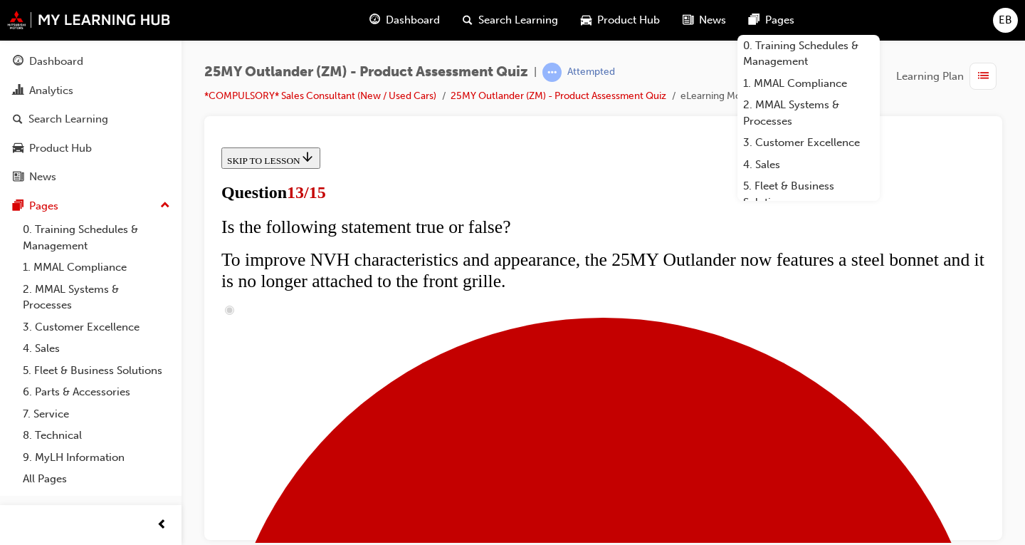
radio input "true"
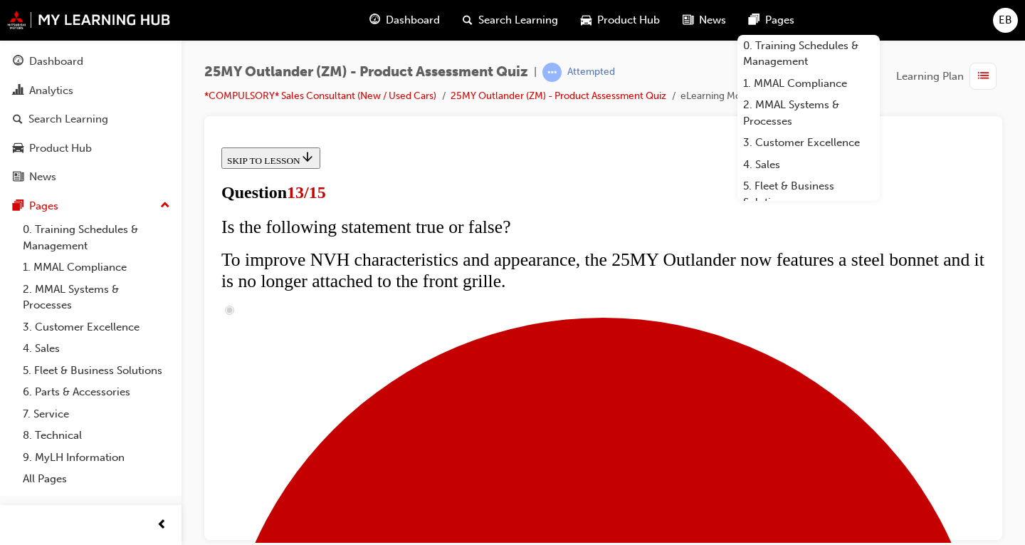
radio input "true"
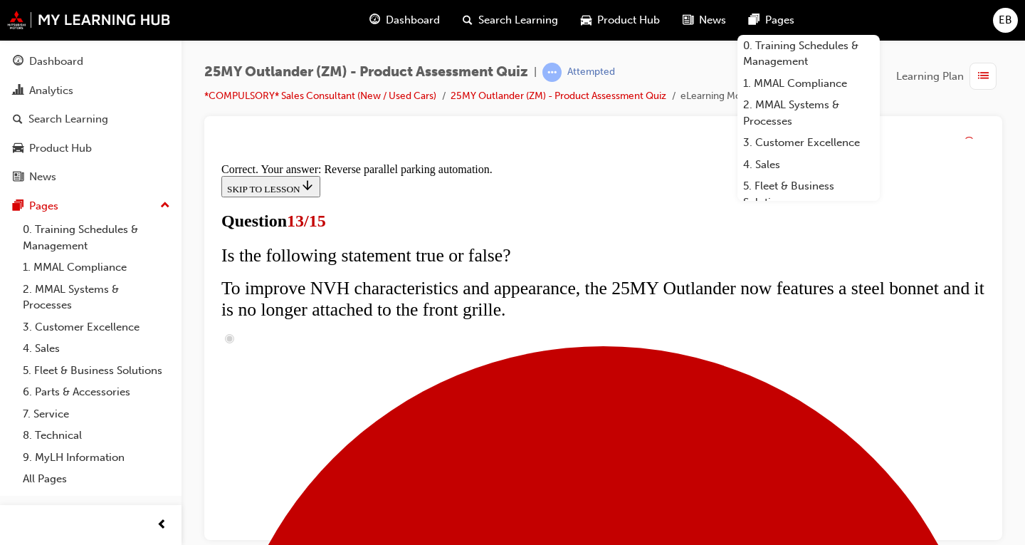
scroll to position [480, 0]
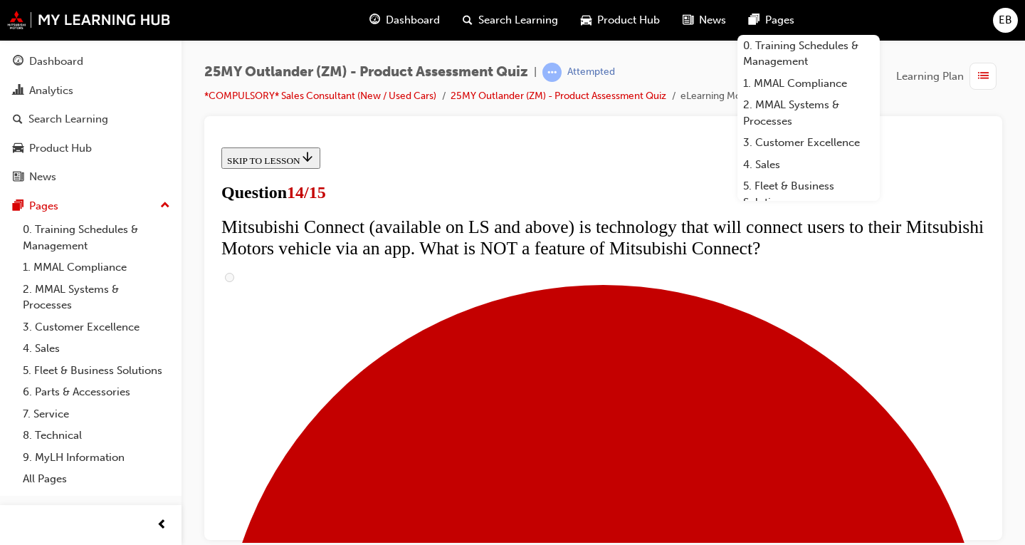
scroll to position [570, 0]
radio input "true"
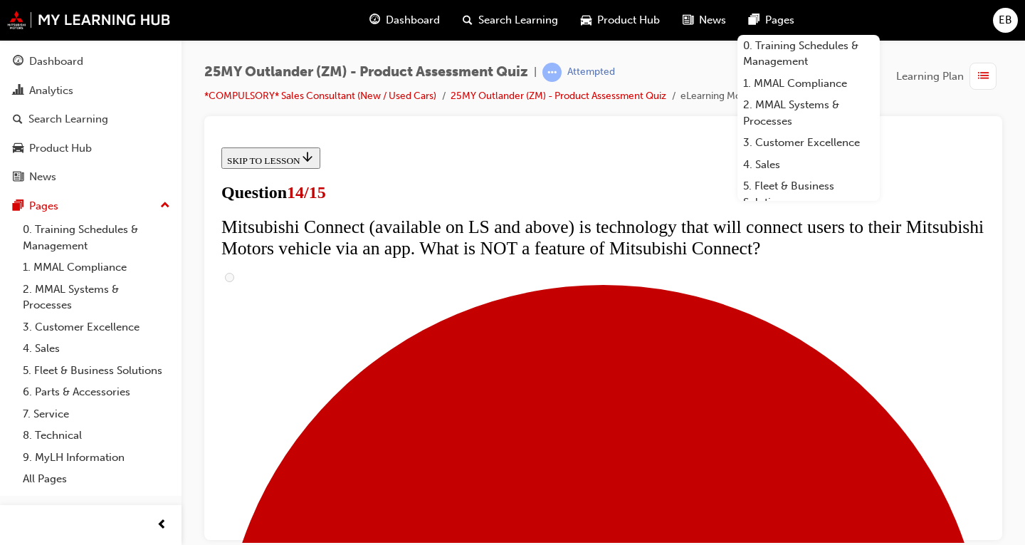
radio input "true"
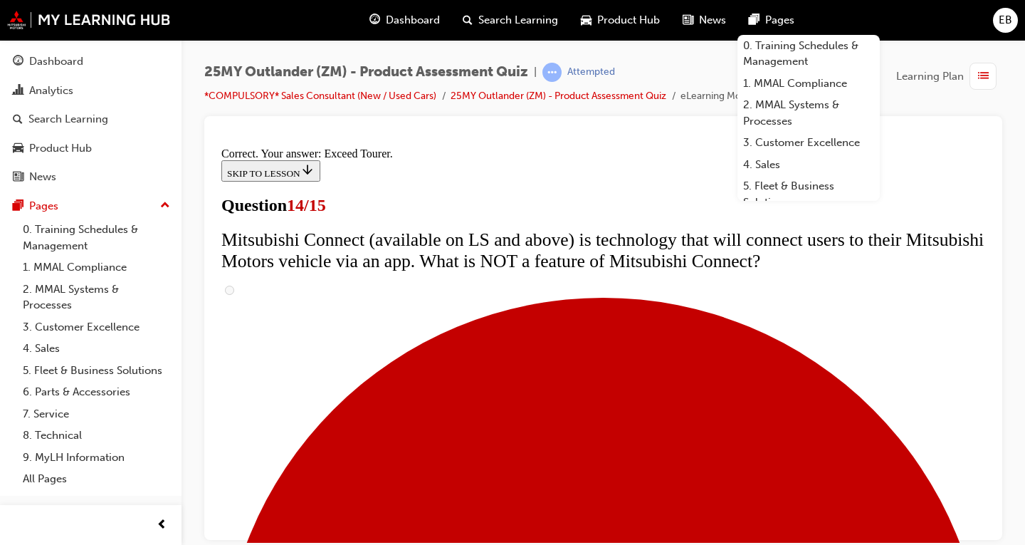
scroll to position [704, 0]
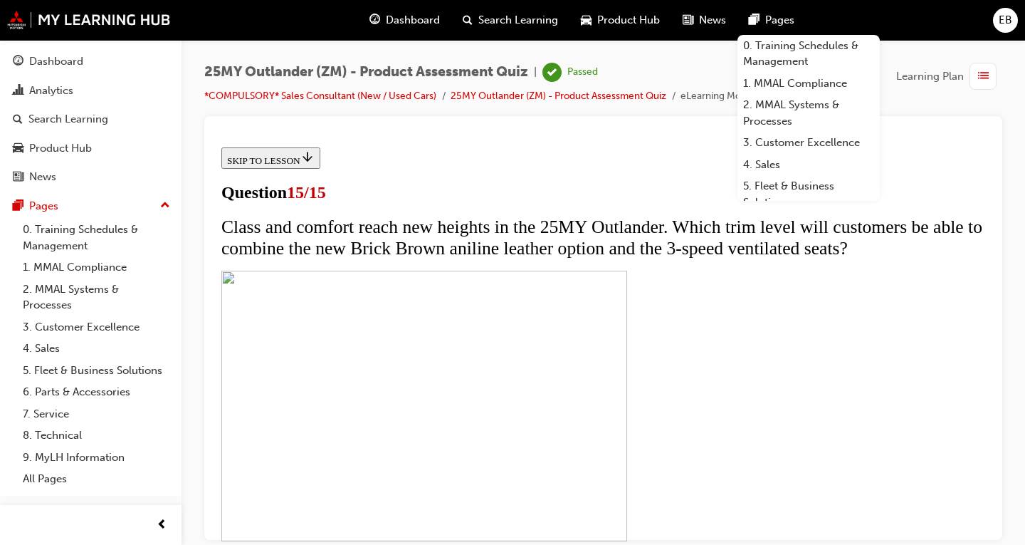
scroll to position [325, 0]
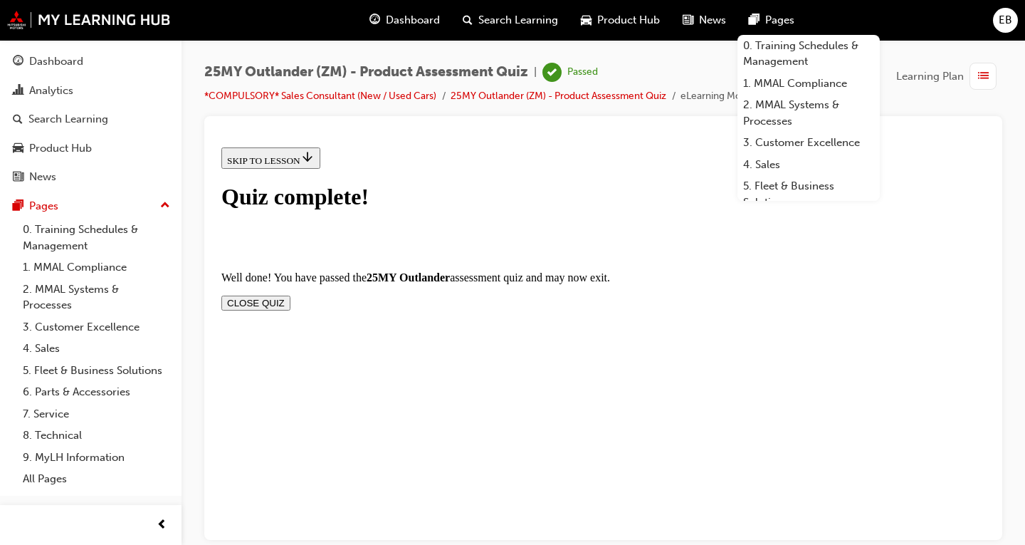
click at [291, 295] on button "CLOSE QUIZ" at bounding box center [255, 302] width 69 height 15
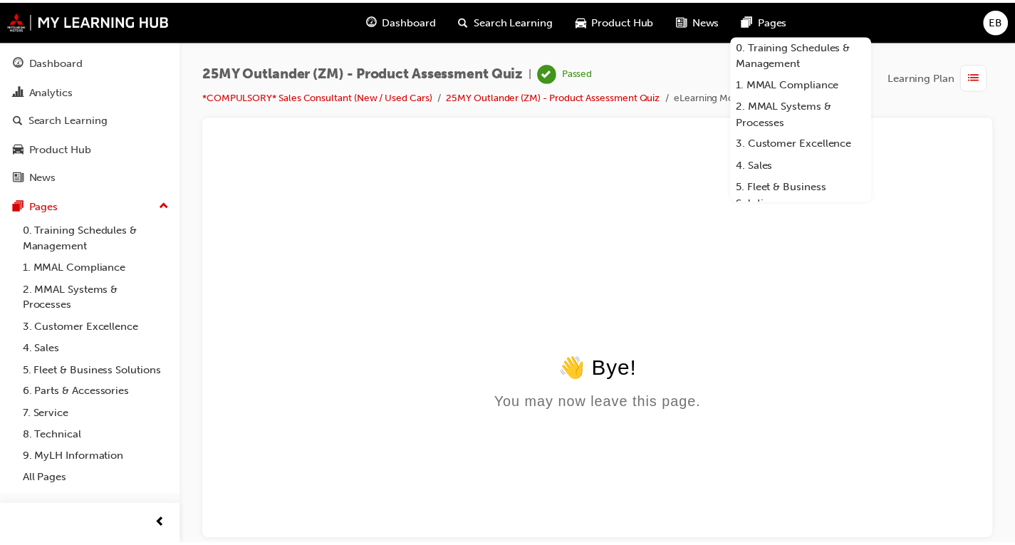
scroll to position [0, 0]
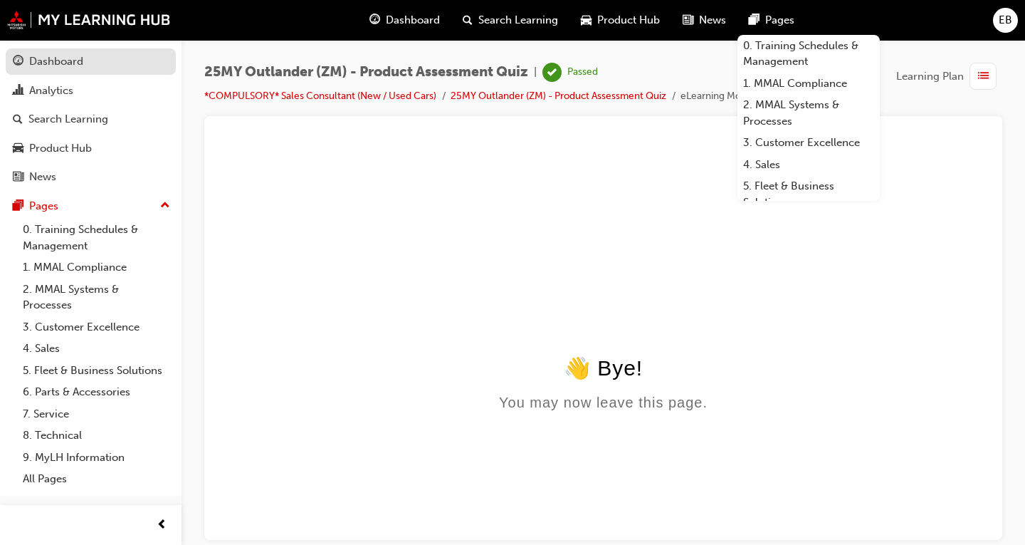
click at [49, 56] on div "Dashboard" at bounding box center [56, 61] width 54 height 16
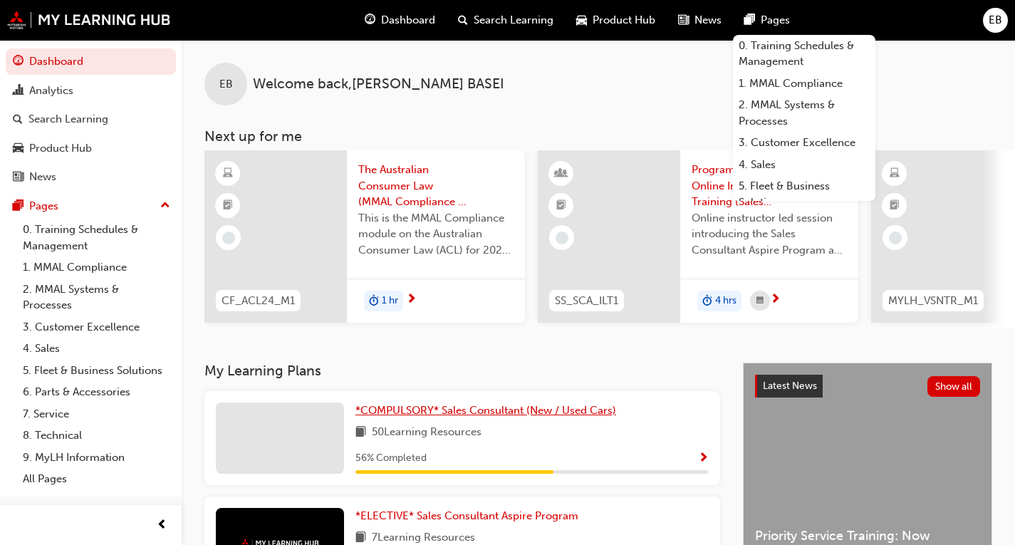
click at [453, 412] on span "*COMPULSORY* Sales Consultant (New / Used Cars)" at bounding box center [485, 410] width 261 height 13
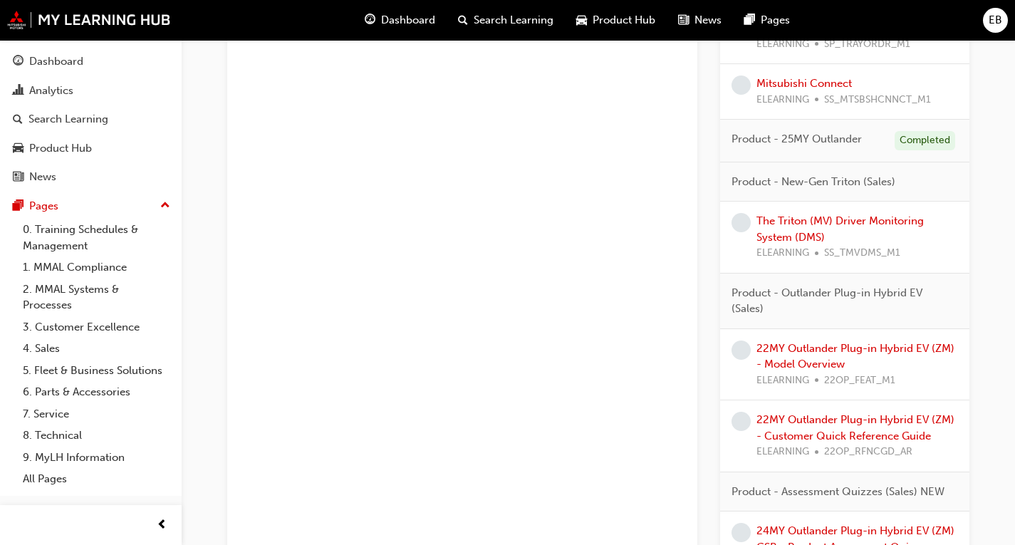
scroll to position [1638, 0]
